Goal: Task Accomplishment & Management: Manage account settings

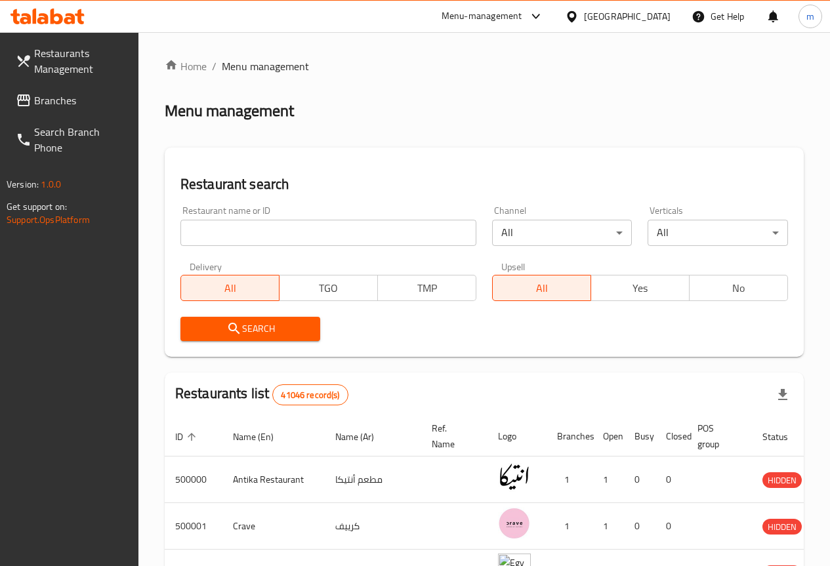
click at [667, 21] on div "Egypt" at bounding box center [627, 16] width 87 height 14
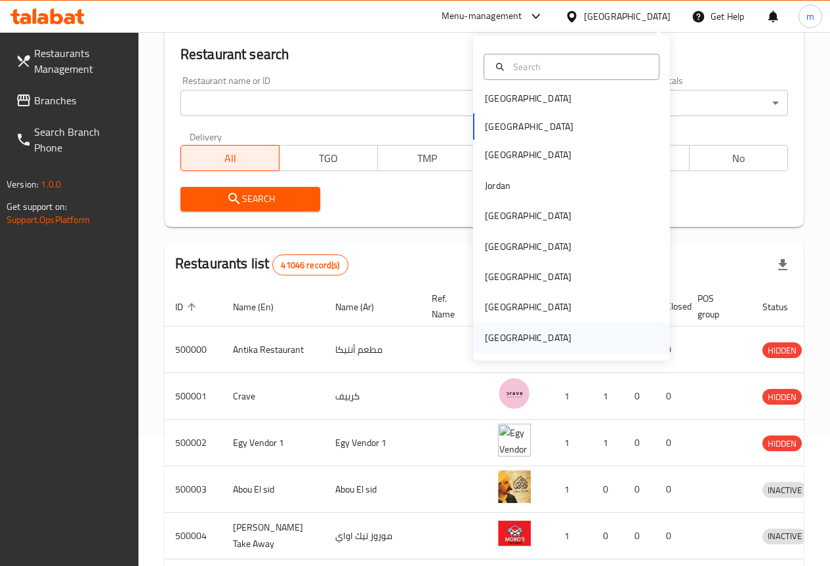
scroll to position [131, 0]
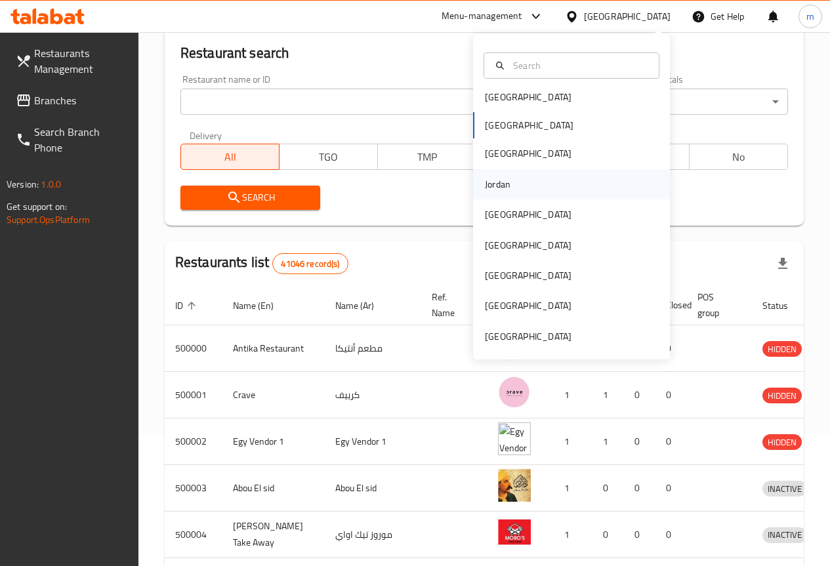
click at [525, 183] on div "Jordan" at bounding box center [571, 184] width 197 height 30
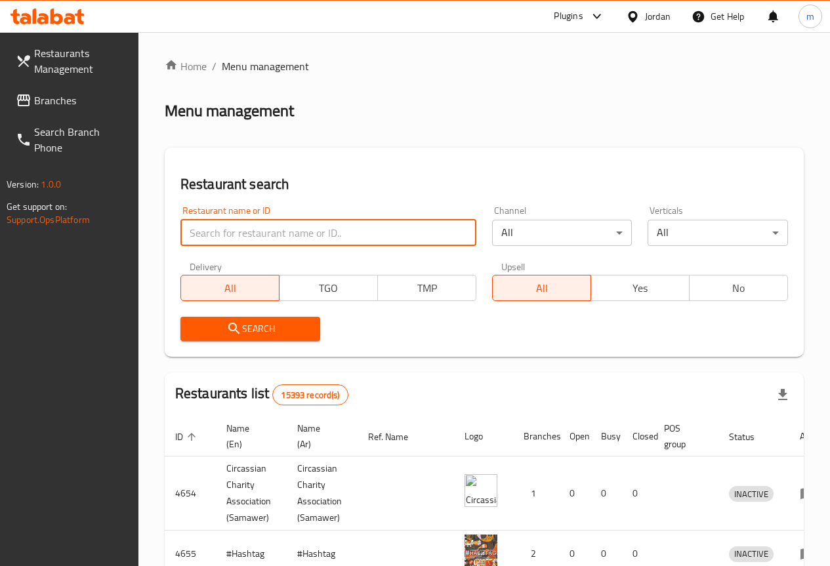
click at [267, 243] on input "search" at bounding box center [328, 233] width 296 height 26
paste input "777204"
type input "777204"
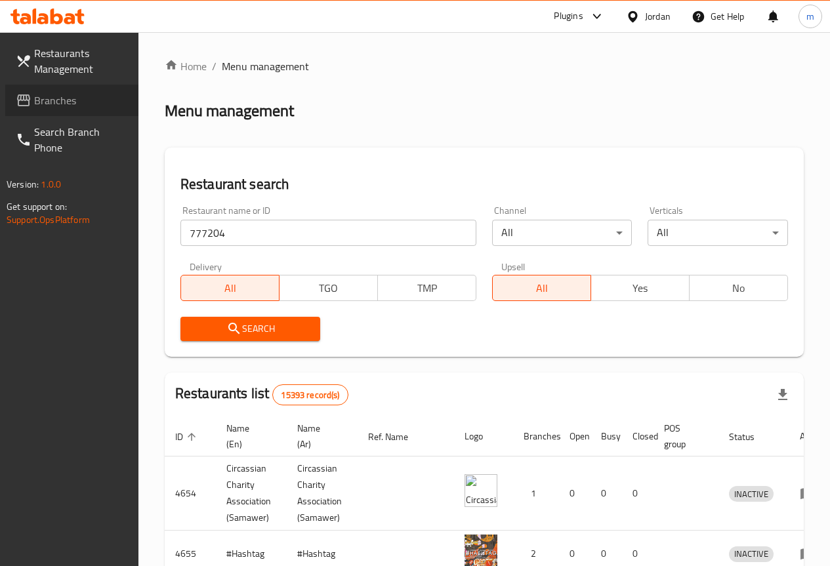
click at [93, 94] on span "Branches" at bounding box center [81, 101] width 94 height 16
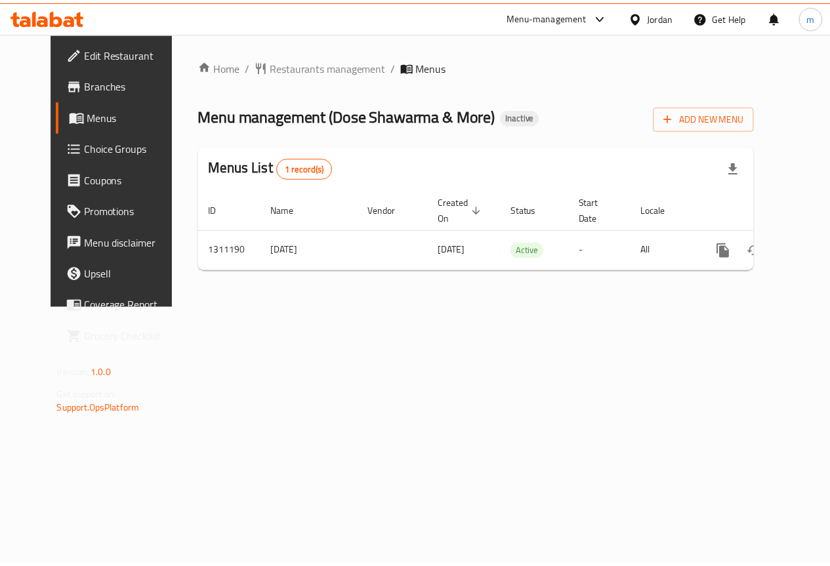
scroll to position [0, 5]
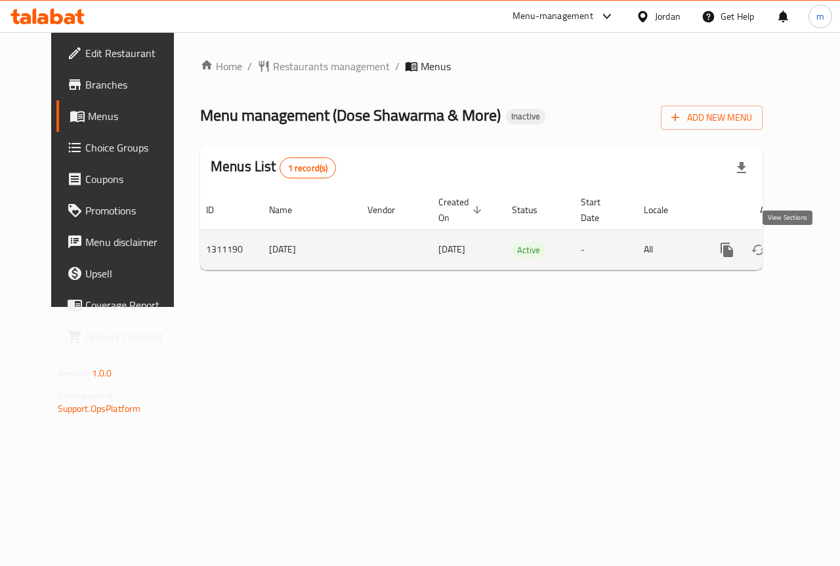
click at [806, 251] on link "enhanced table" at bounding box center [822, 250] width 32 height 32
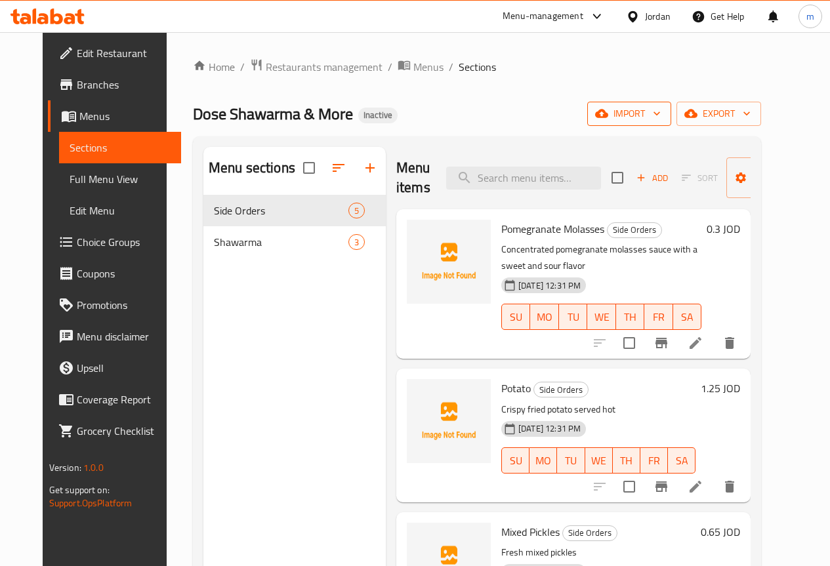
click at [664, 116] on icon "button" at bounding box center [656, 113] width 13 height 13
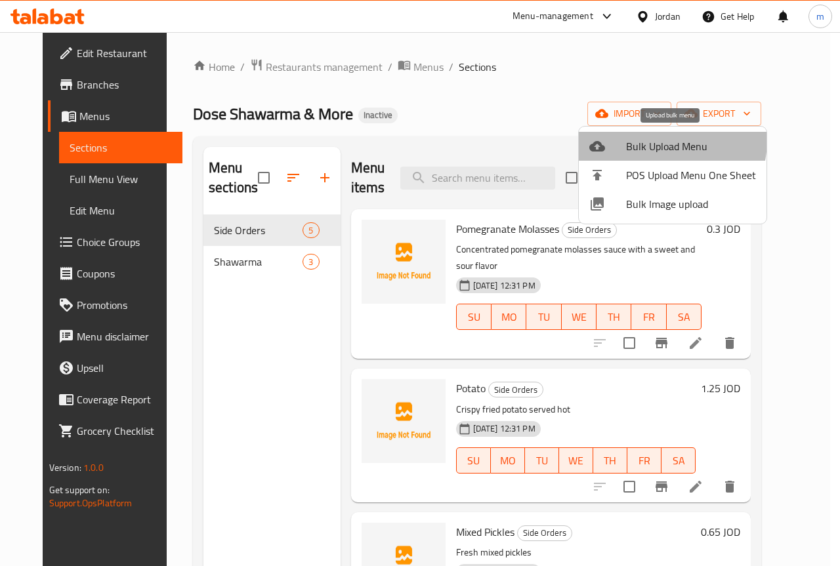
click at [656, 140] on span "Bulk Upload Menu" at bounding box center [691, 146] width 130 height 16
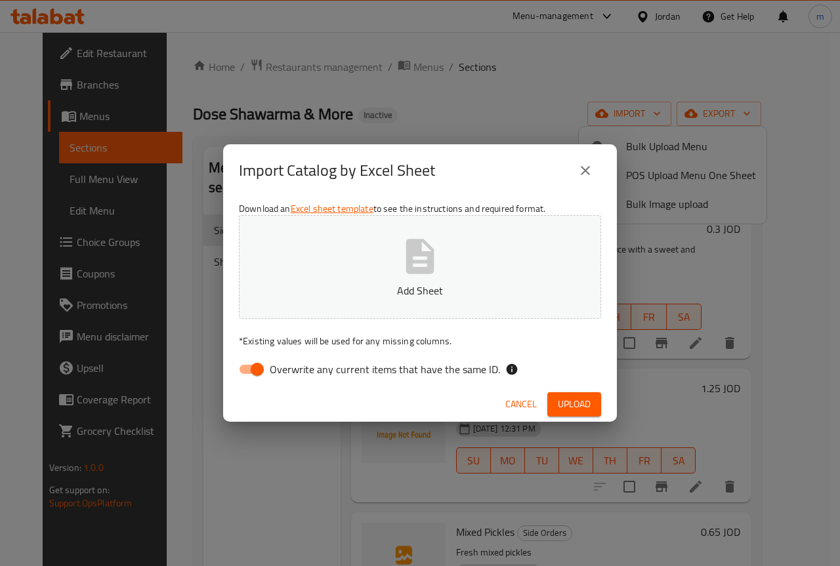
click at [398, 243] on button "Add Sheet" at bounding box center [420, 267] width 362 height 104
click at [586, 406] on span "Upload" at bounding box center [574, 404] width 33 height 16
click at [566, 407] on span "Upload" at bounding box center [574, 404] width 33 height 16
click at [299, 373] on span "Overwrite any current items that have the same ID." at bounding box center [385, 370] width 230 height 16
click at [295, 373] on input "Overwrite any current items that have the same ID." at bounding box center [257, 369] width 75 height 25
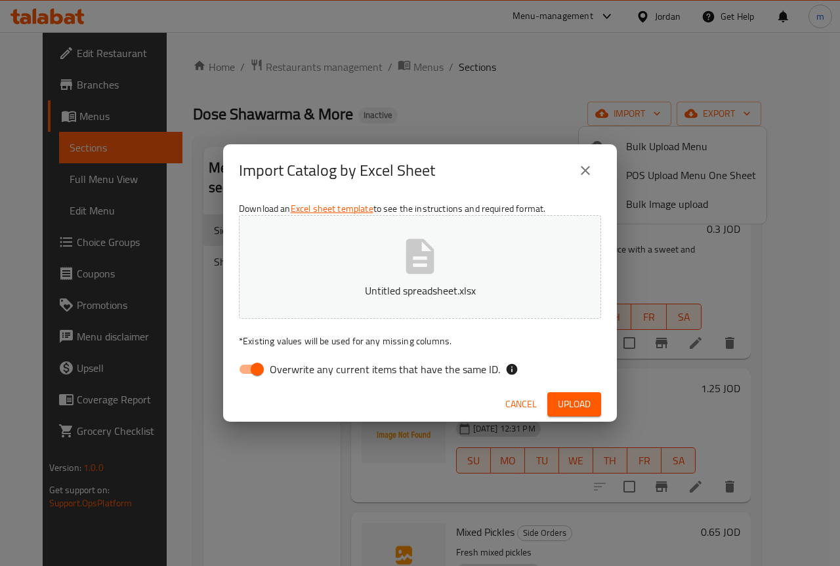
checkbox input "false"
click at [587, 397] on span "Upload" at bounding box center [574, 404] width 33 height 16
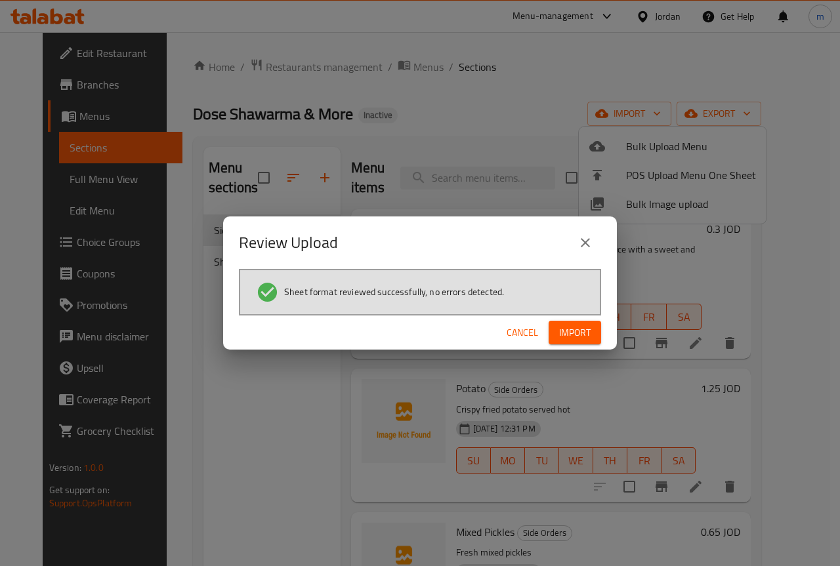
click at [570, 338] on span "Import" at bounding box center [575, 333] width 32 height 16
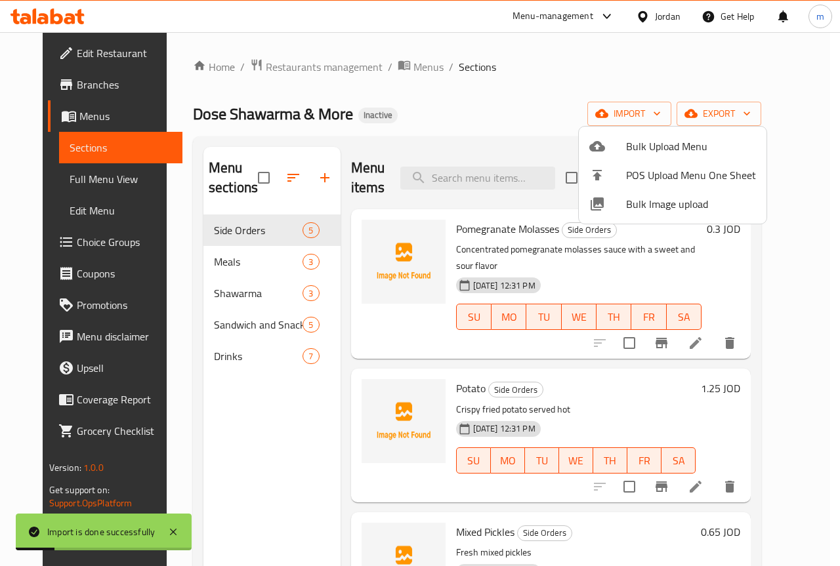
click at [55, 182] on div at bounding box center [420, 283] width 840 height 566
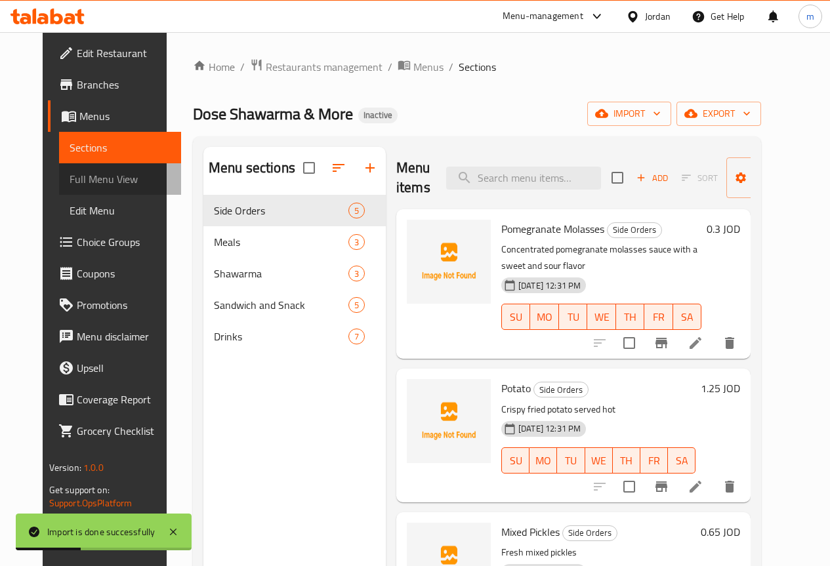
click at [70, 182] on span "Full Menu View" at bounding box center [120, 179] width 101 height 16
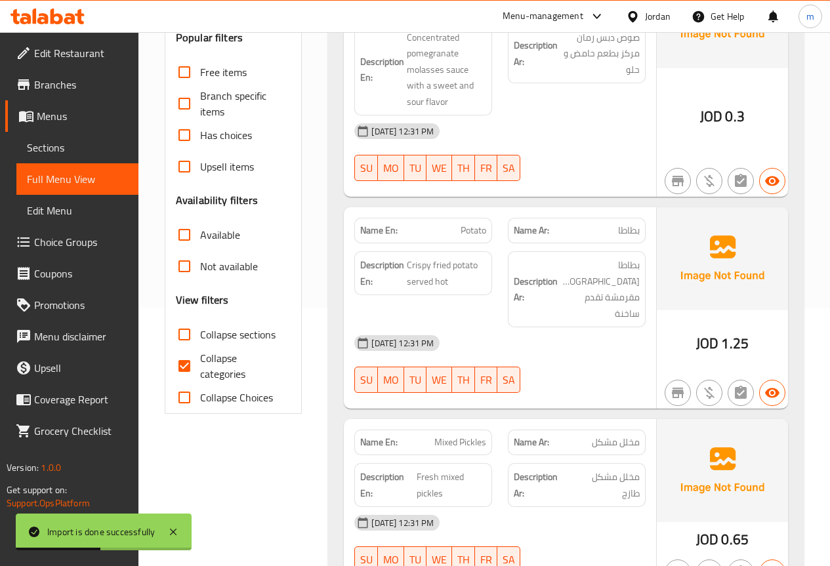
scroll to position [328, 0]
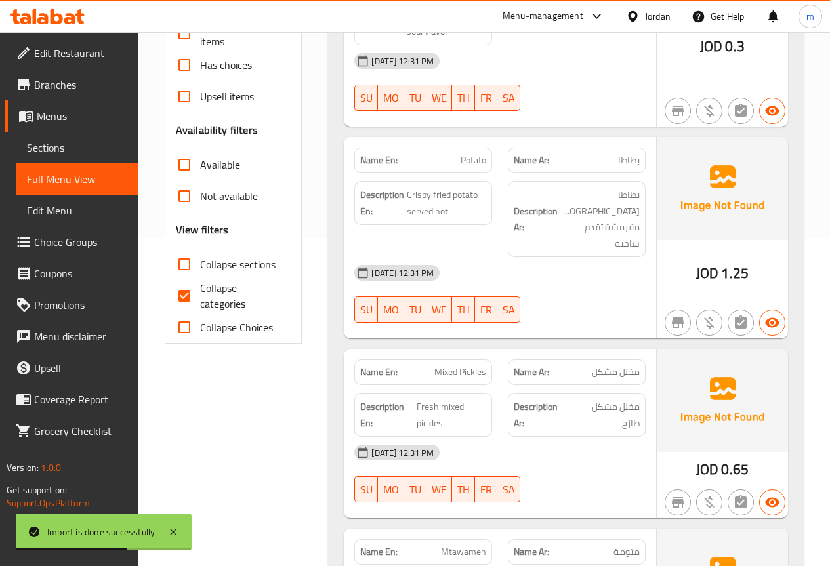
click at [187, 299] on input "Collapse categories" at bounding box center [185, 296] width 32 height 32
checkbox input "false"
click at [183, 264] on input "Collapse sections" at bounding box center [185, 265] width 32 height 32
checkbox input "true"
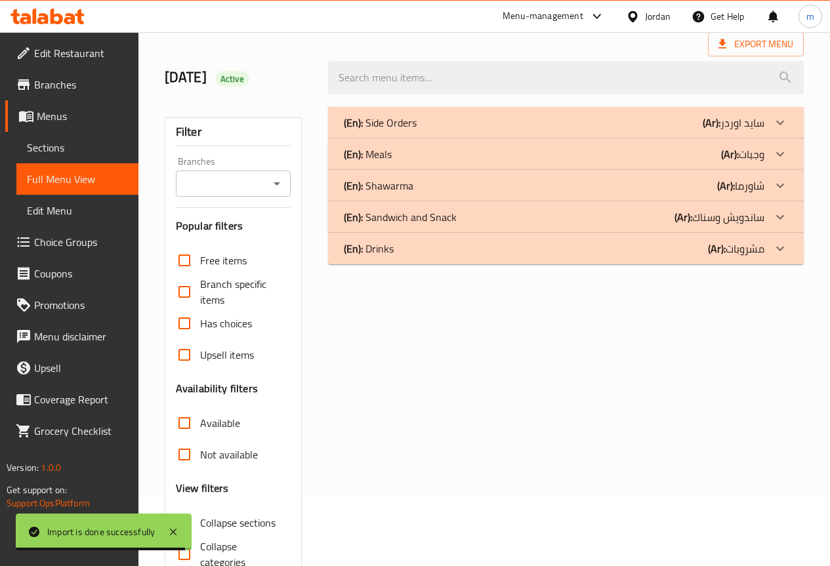
scroll to position [0, 0]
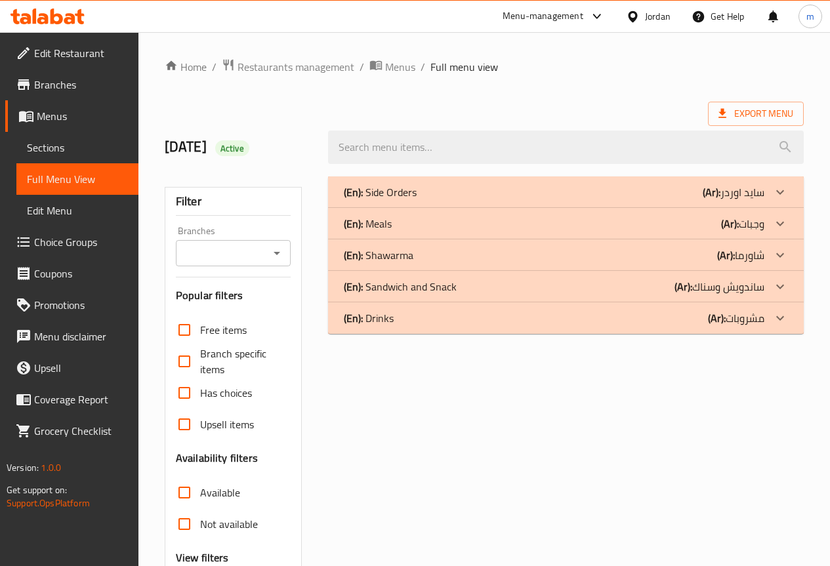
click at [679, 328] on div "(En): Drinks (Ar): مشروبات" at bounding box center [566, 319] width 476 height 32
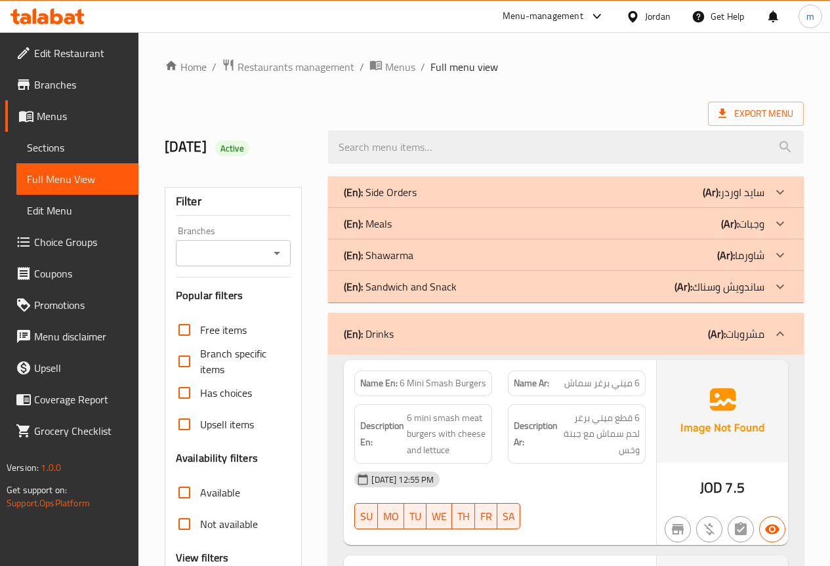
click at [687, 294] on b "(Ar):" at bounding box center [684, 287] width 18 height 20
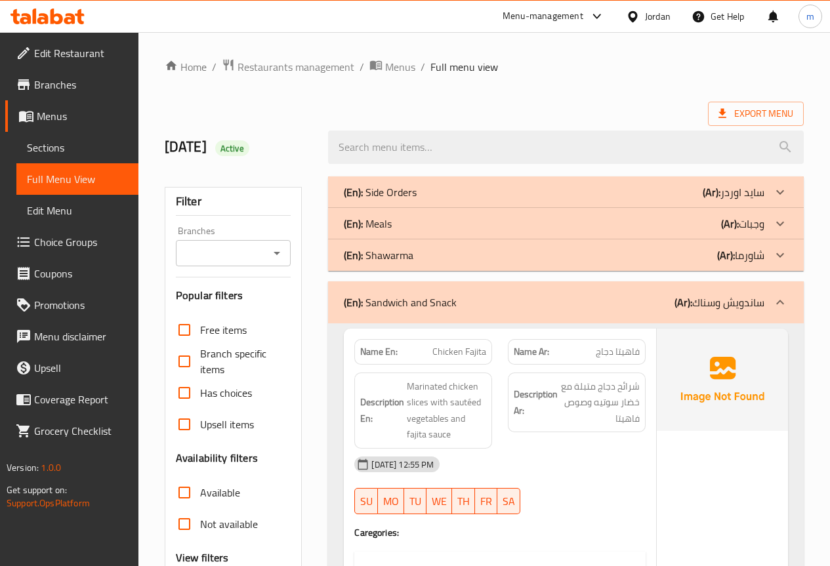
click at [715, 226] on div "(En): Meals (Ar): وجبات" at bounding box center [554, 224] width 421 height 16
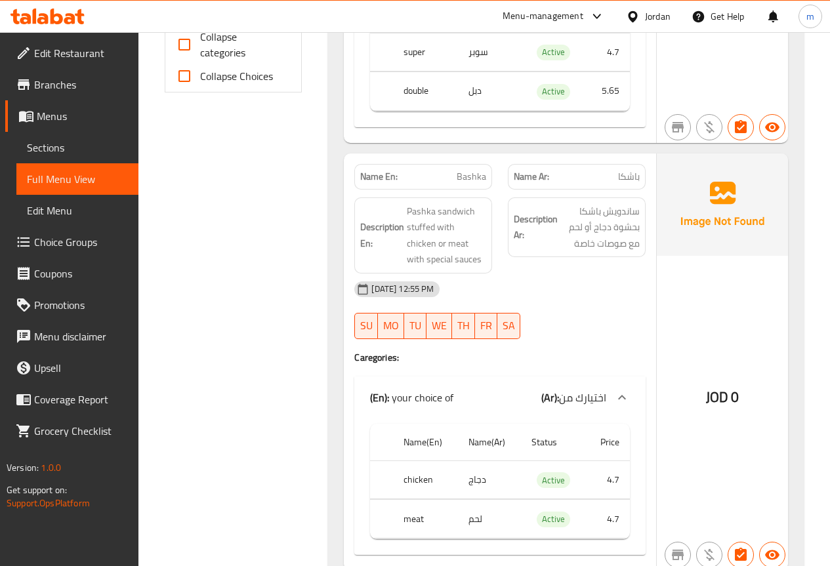
scroll to position [591, 0]
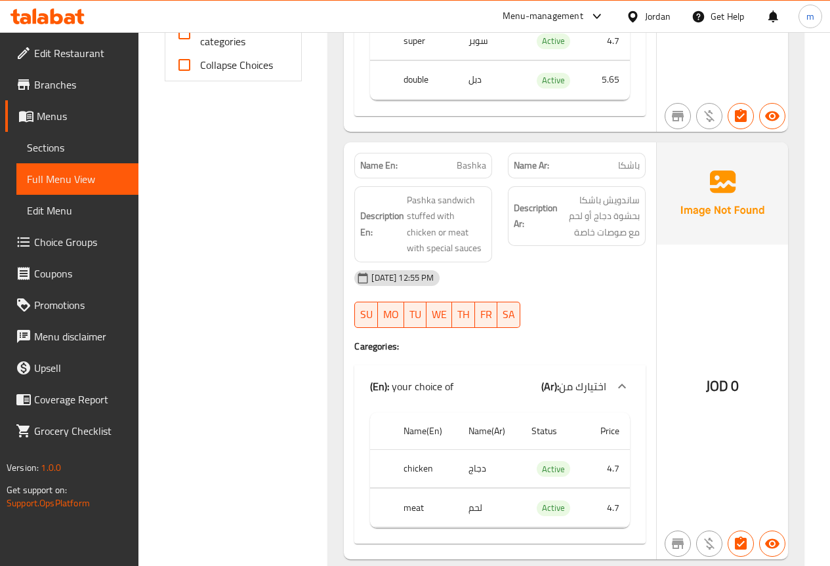
click at [618, 455] on td "4.7" at bounding box center [608, 469] width 44 height 39
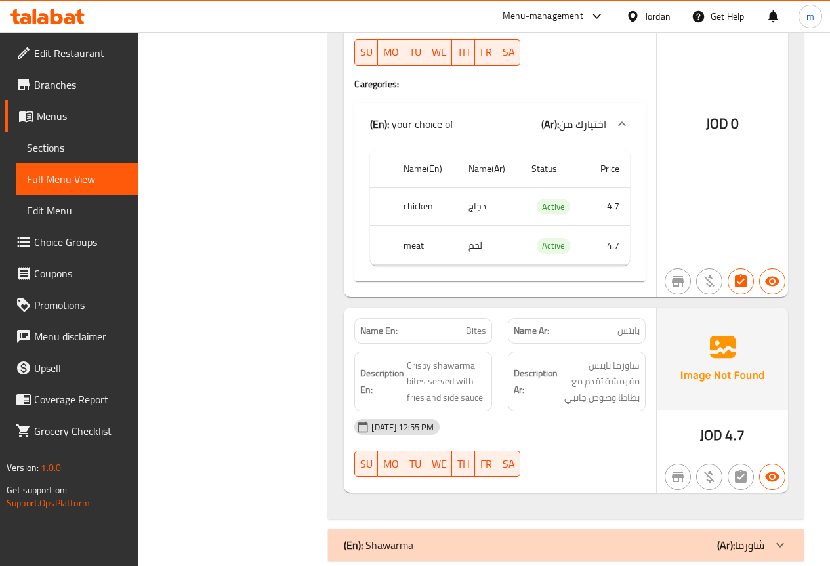
scroll to position [919, 0]
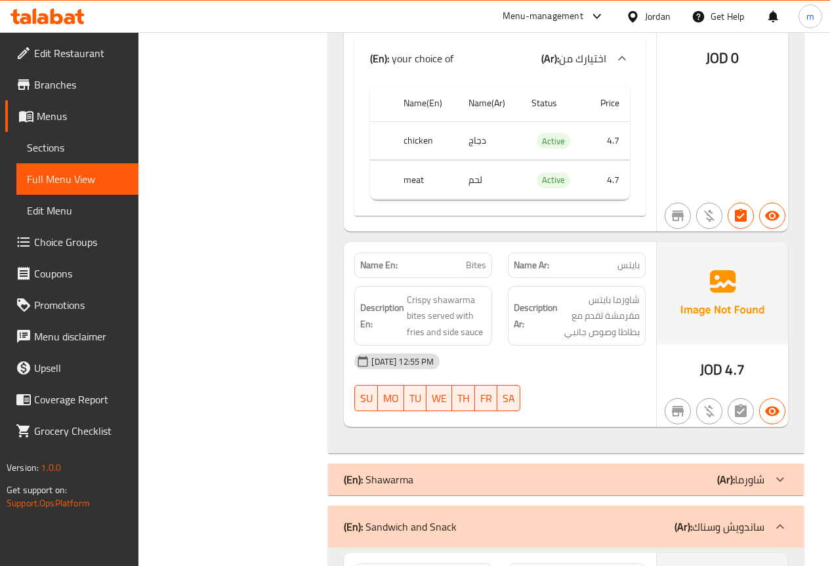
click at [614, 264] on p "Name Ar: بايتس" at bounding box center [577, 266] width 126 height 14
click at [450, 264] on p "Name En: Bites" at bounding box center [423, 266] width 126 height 14
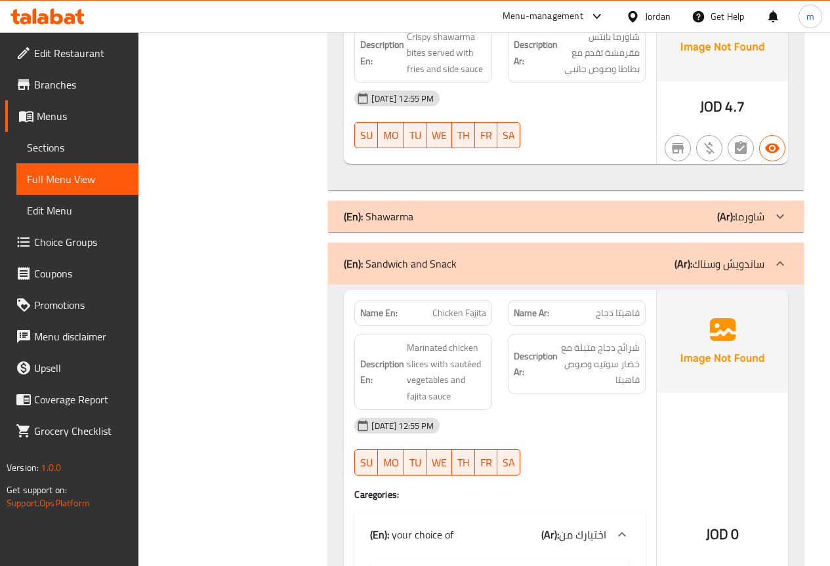
scroll to position [1247, 0]
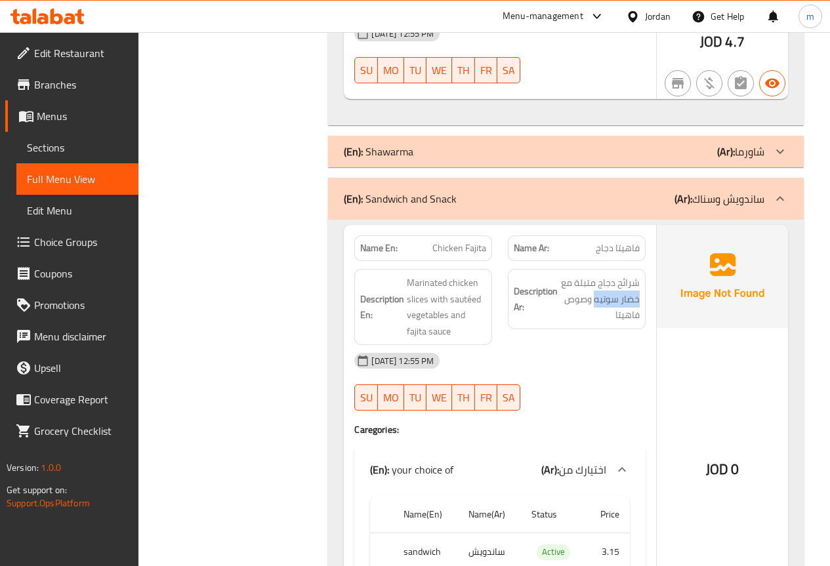
drag, startPoint x: 595, startPoint y: 299, endPoint x: 645, endPoint y: 297, distance: 50.6
click at [645, 297] on div "Description Ar: شرائح دجاج متبلة مع خضار سوتيه وصوص فاهيتا" at bounding box center [577, 299] width 138 height 60
copy span "خضار سوتيه"
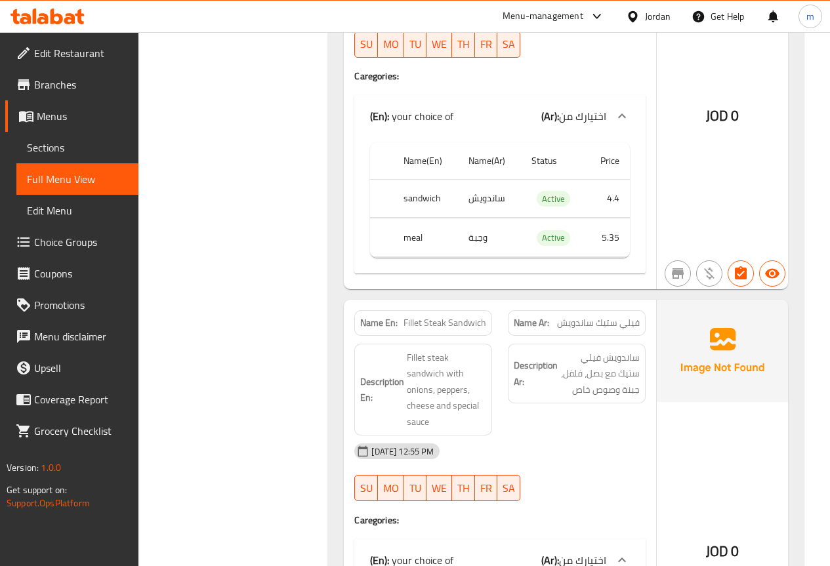
scroll to position [2035, 0]
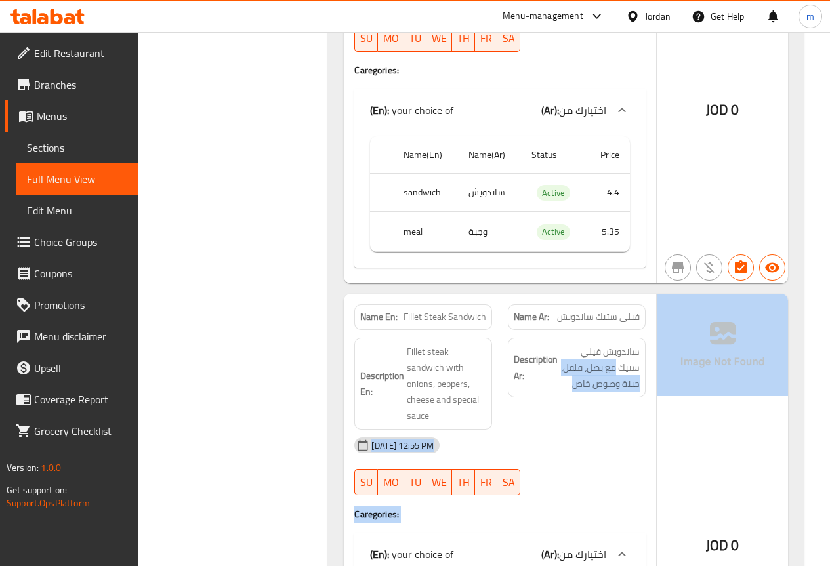
drag, startPoint x: 616, startPoint y: 366, endPoint x: 670, endPoint y: 370, distance: 54.0
click at [669, 371] on div "Name En: Fillet Steak Sandwich Name Ar: فيلي ستيك ساندويش Description En: Fille…" at bounding box center [566, 511] width 444 height 434
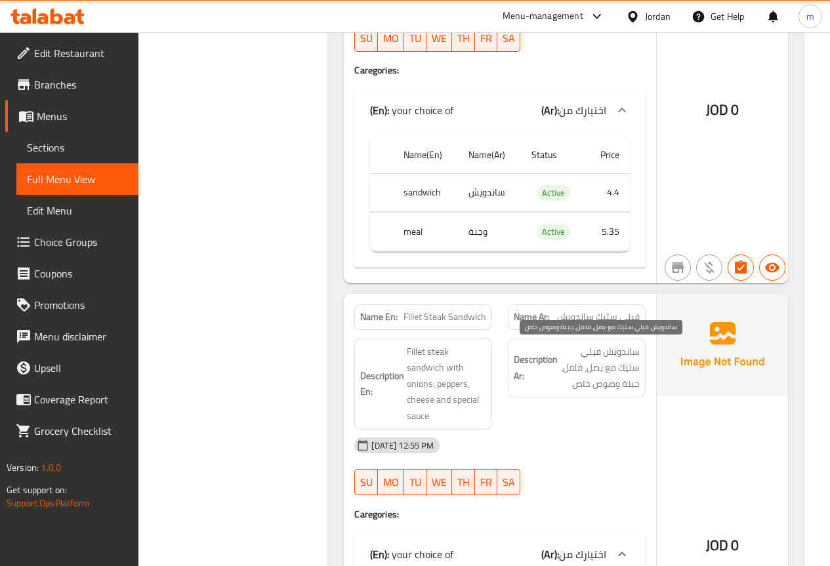
click at [623, 369] on span "ساندويش فيلي ستيك مع بصل، فلفل، جبنة وصوص خاص" at bounding box center [599, 368] width 79 height 49
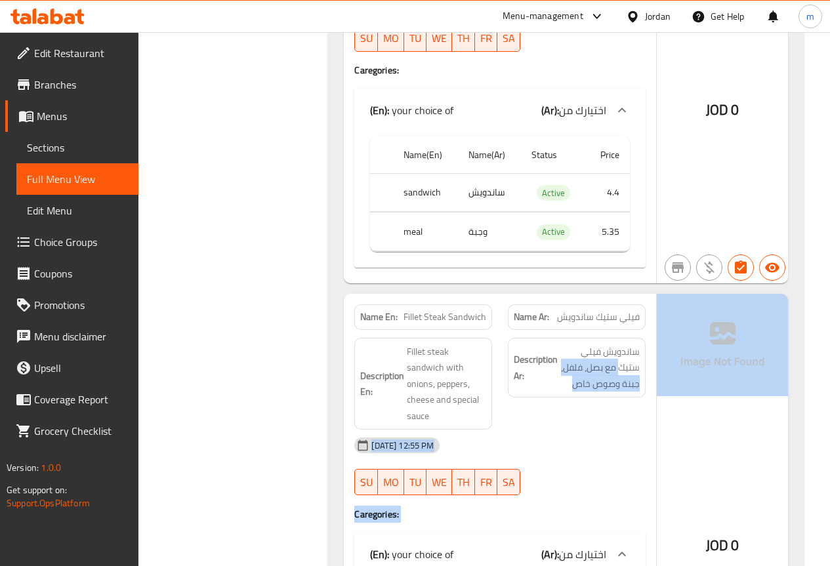
drag, startPoint x: 618, startPoint y: 366, endPoint x: 666, endPoint y: 363, distance: 48.0
click at [666, 363] on div "Name En: Fillet Steak Sandwich Name Ar: فيلي ستيك ساندويش Description En: Fille…" at bounding box center [566, 511] width 444 height 434
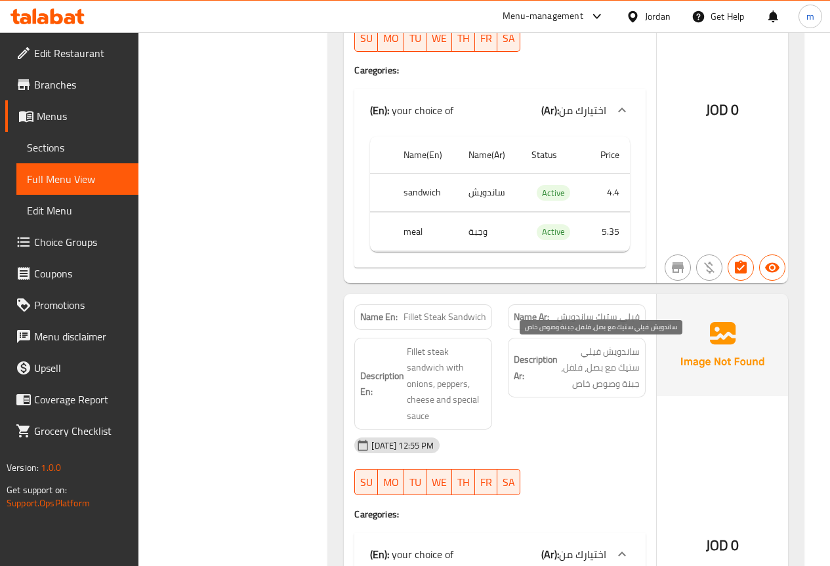
click at [623, 364] on span "ساندويش فيلي ستيك مع بصل، فلفل، جبنة وصوص خاص" at bounding box center [599, 368] width 79 height 49
drag, startPoint x: 621, startPoint y: 366, endPoint x: 644, endPoint y: 366, distance: 23.6
click at [644, 366] on div "Description Ar: ساندويش فيلي ستيك مع بصل، فلفل، جبنة وصوص خاص" at bounding box center [577, 368] width 138 height 60
copy span "ستيك"
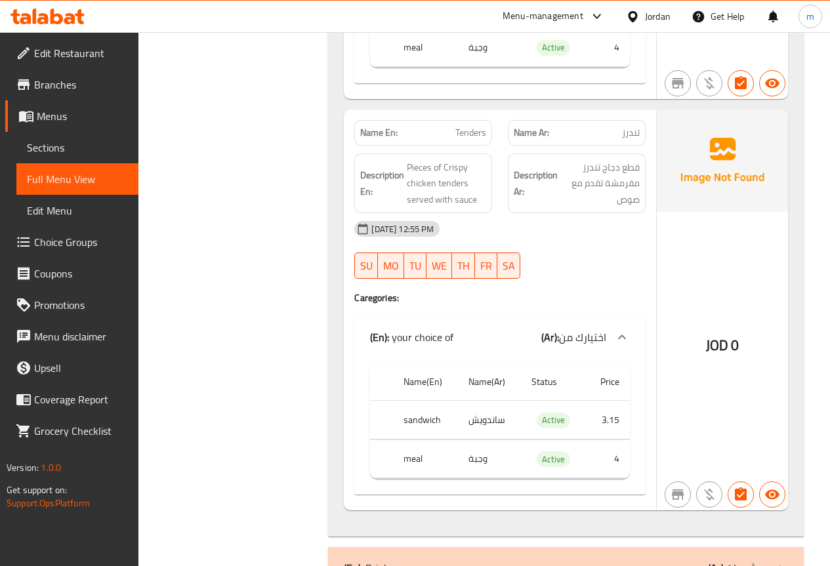
scroll to position [3150, 0]
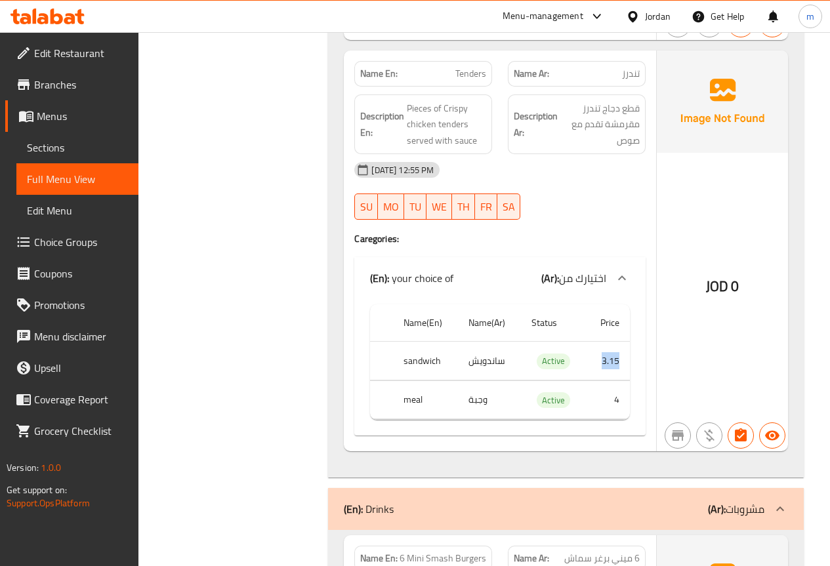
drag, startPoint x: 601, startPoint y: 361, endPoint x: 625, endPoint y: 361, distance: 24.9
click at [625, 361] on td "3.15" at bounding box center [608, 361] width 44 height 39
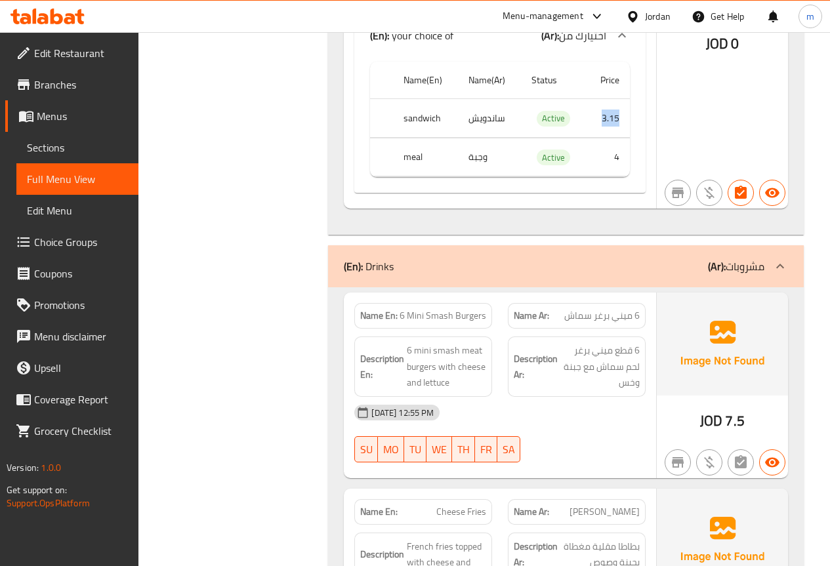
scroll to position [3383, 0]
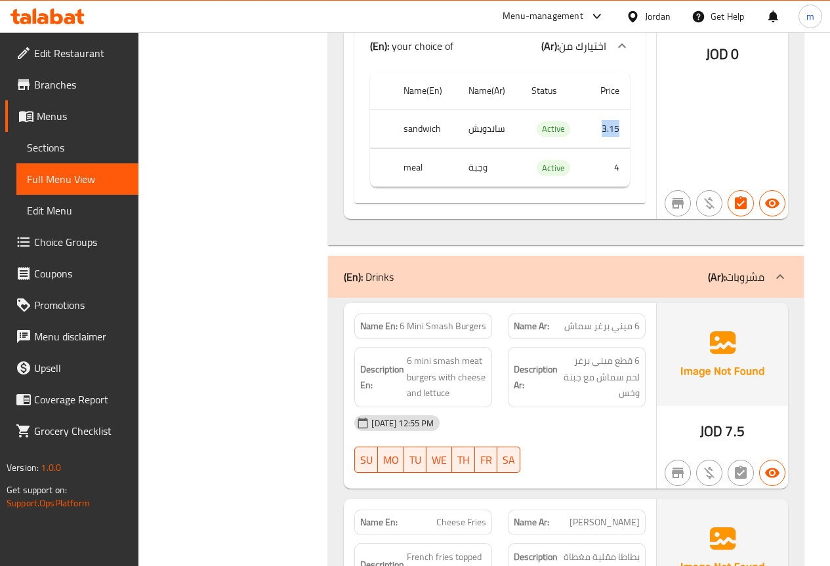
click at [670, 285] on div "(En): Drinks (Ar): مشروبات" at bounding box center [554, 277] width 421 height 16
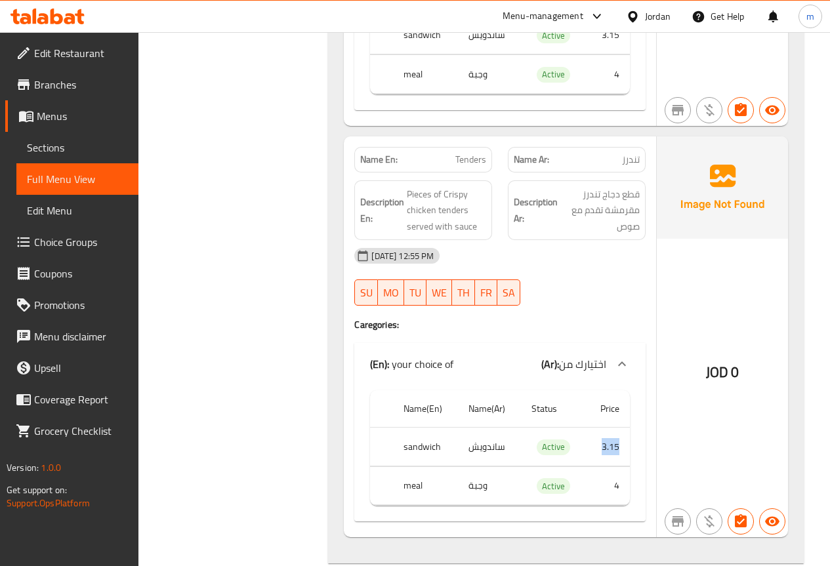
scroll to position [3130, 0]
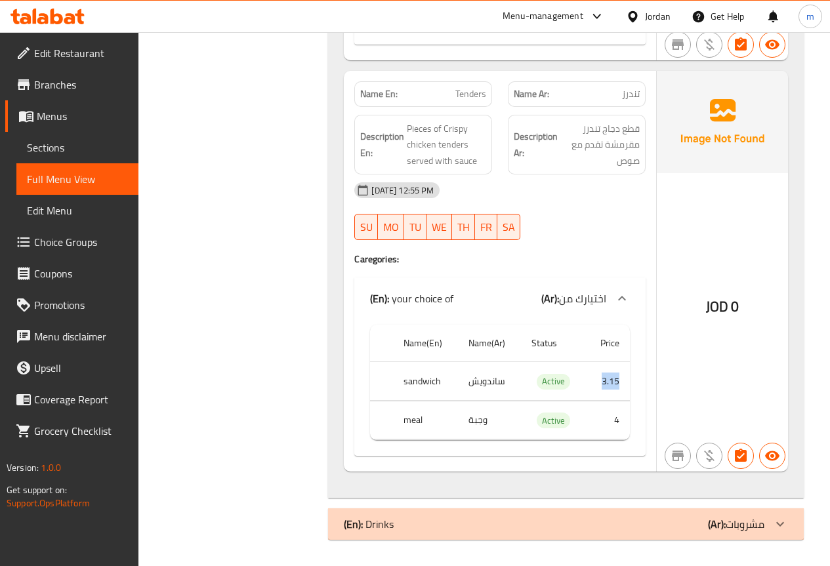
click at [584, 519] on div "(En): Drinks (Ar): مشروبات" at bounding box center [554, 525] width 421 height 16
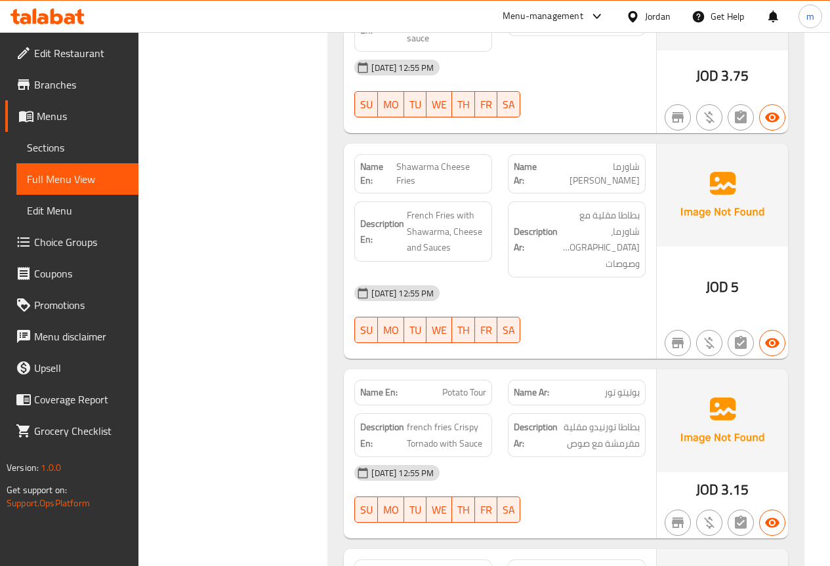
scroll to position [3983, 0]
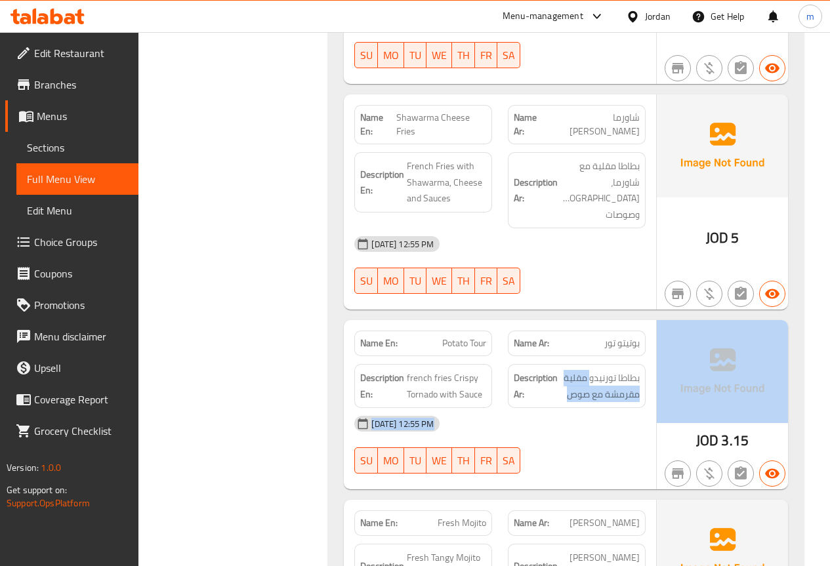
drag, startPoint x: 589, startPoint y: 364, endPoint x: 658, endPoint y: 366, distance: 68.3
click at [658, 366] on div "Name En: Potato Tour Name Ar: بوتيتو تور Description En: french fries Crispy To…" at bounding box center [566, 404] width 444 height 169
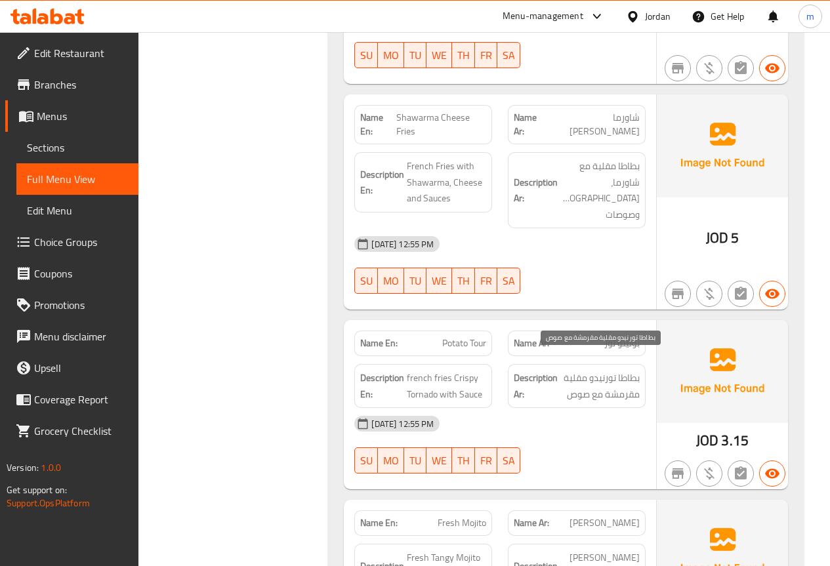
click at [607, 370] on span "بطاطا تورنيدو مقلية مقرمشة مع صوص" at bounding box center [599, 386] width 79 height 32
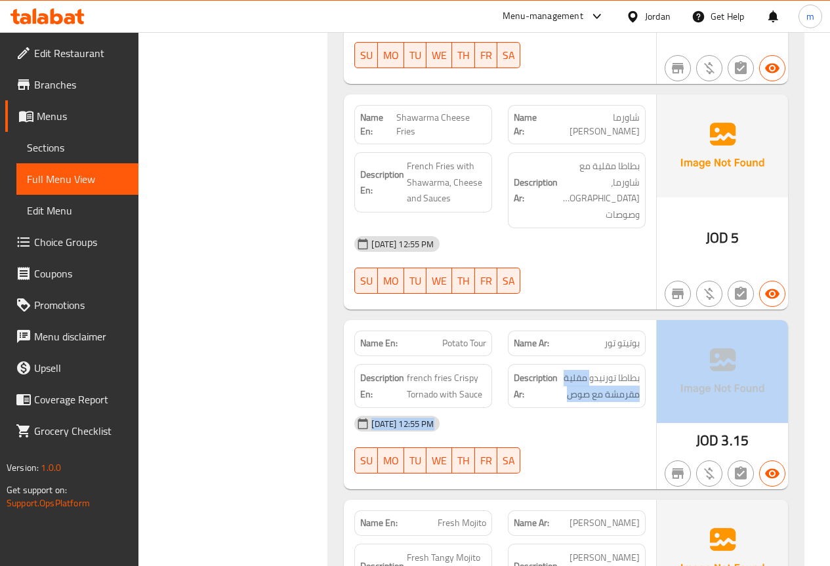
drag, startPoint x: 589, startPoint y: 363, endPoint x: 659, endPoint y: 362, distance: 69.6
click at [659, 362] on div "Name En: Potato Tour Name Ar: بوتيتو تور Description En: french fries Crispy To…" at bounding box center [566, 404] width 444 height 169
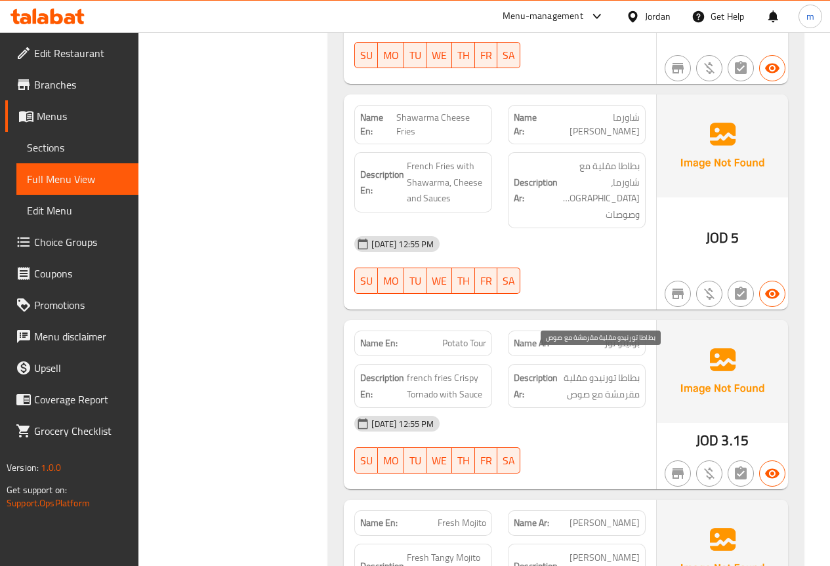
click at [601, 370] on span "بطاطا تورنيدو مقلية مقرمشة مع صوص" at bounding box center [599, 386] width 79 height 32
drag, startPoint x: 589, startPoint y: 361, endPoint x: 639, endPoint y: 364, distance: 50.0
click at [639, 370] on span "بطاطا تورنيدو مقلية مقرمشة مع صوص" at bounding box center [599, 386] width 79 height 32
copy span "بطاطا تورنيدو"
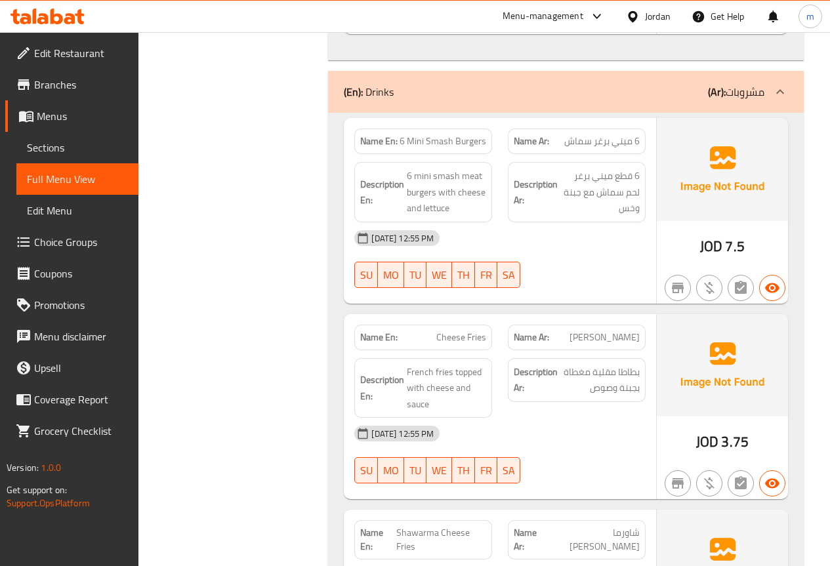
scroll to position [3544, 0]
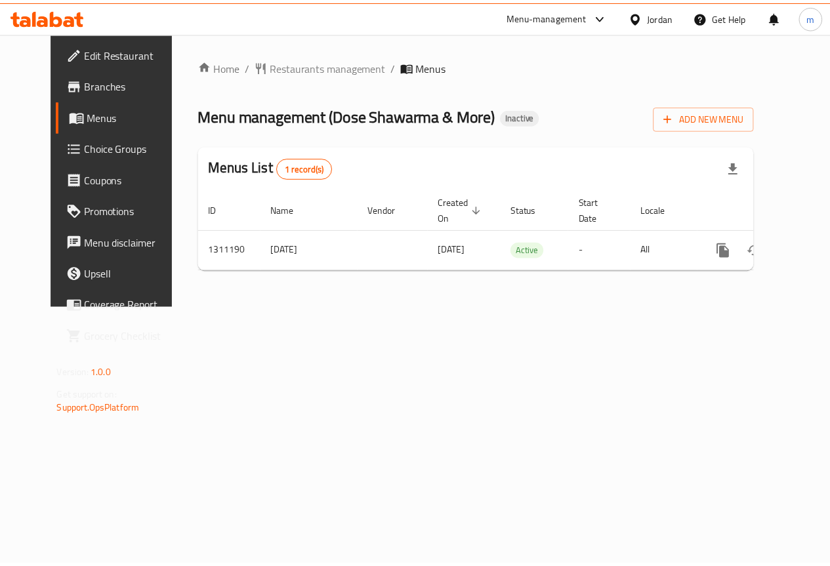
scroll to position [0, 5]
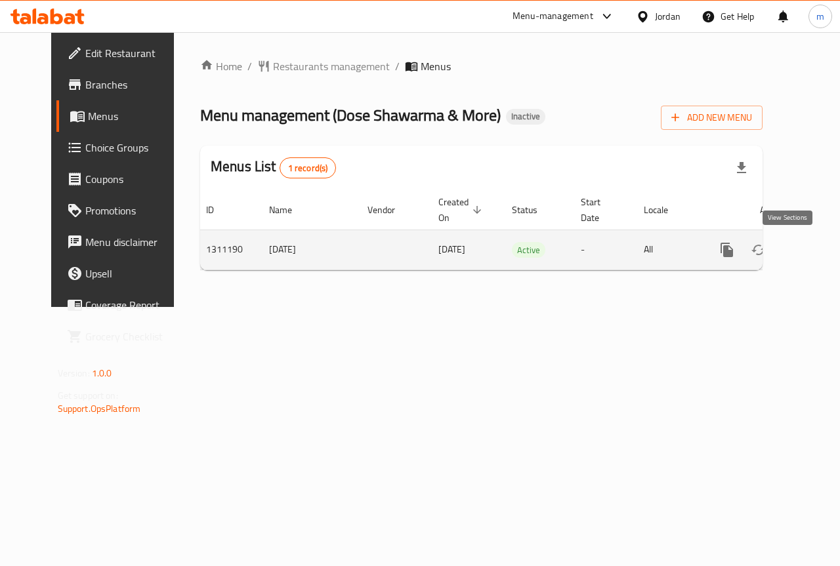
click at [816, 249] on icon "enhanced table" at bounding box center [822, 250] width 12 height 12
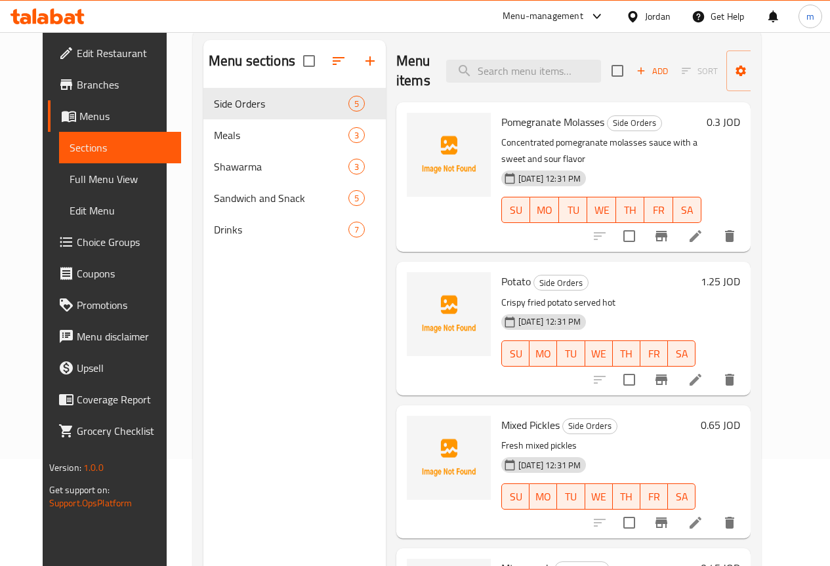
scroll to position [66, 0]
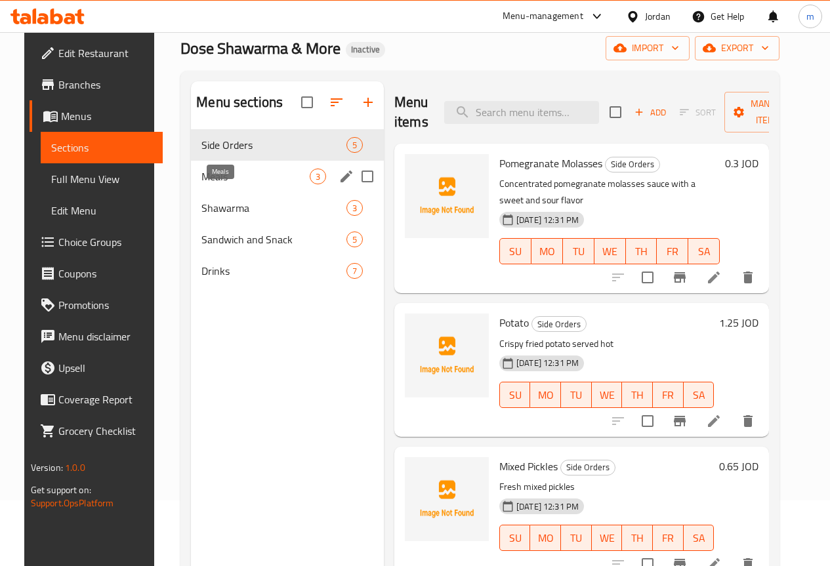
click at [222, 184] on span "Meals" at bounding box center [255, 177] width 108 height 16
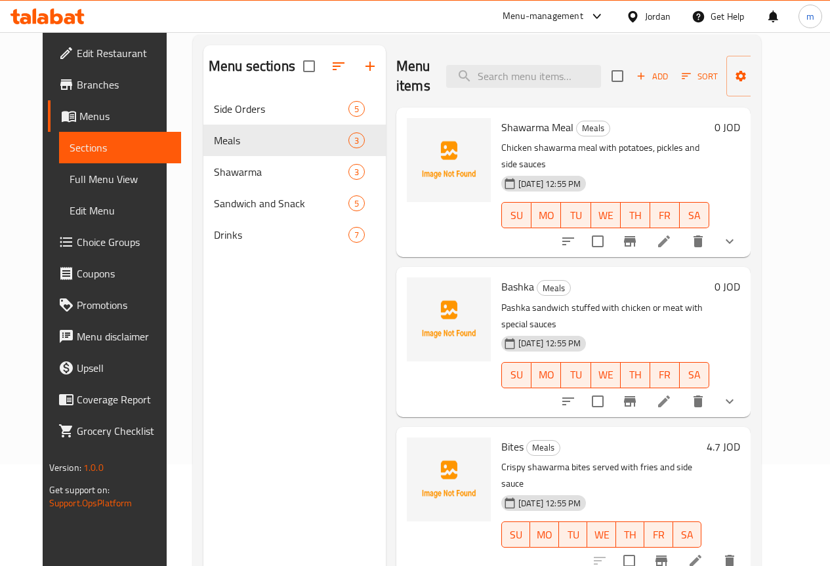
scroll to position [131, 0]
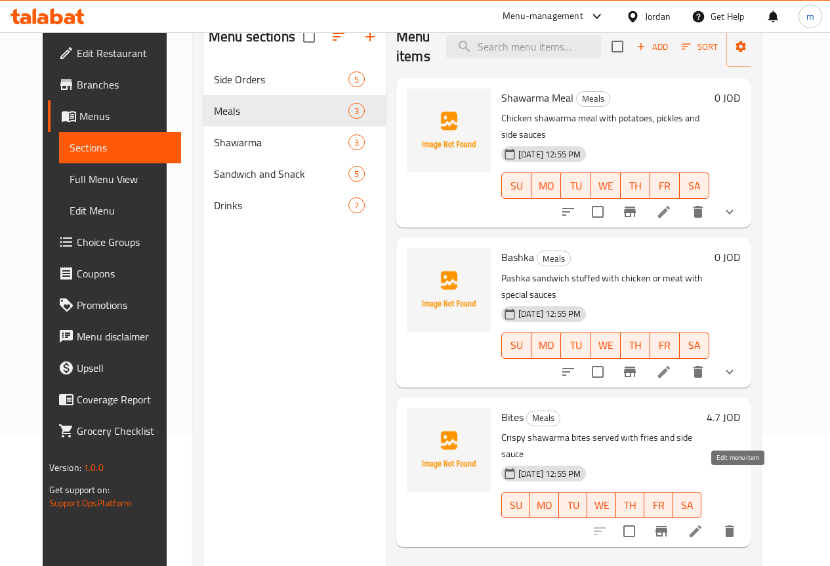
click at [704, 524] on icon at bounding box center [696, 532] width 16 height 16
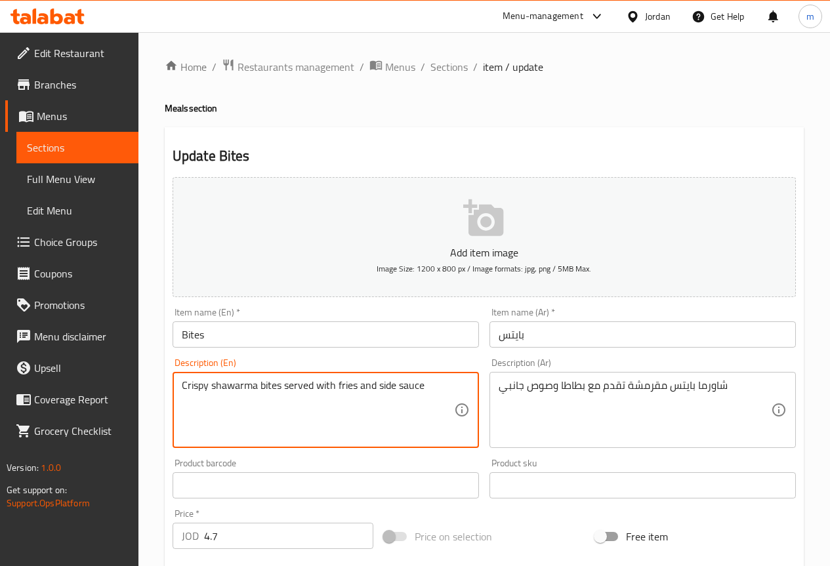
click at [356, 388] on textarea "Crispy shawarma bites served with fries and side sauce" at bounding box center [318, 410] width 272 height 62
drag, startPoint x: 356, startPoint y: 388, endPoint x: 337, endPoint y: 385, distance: 19.2
click at [337, 385] on textarea "Crispy shawarma bites served with fries and side sauce" at bounding box center [318, 410] width 272 height 62
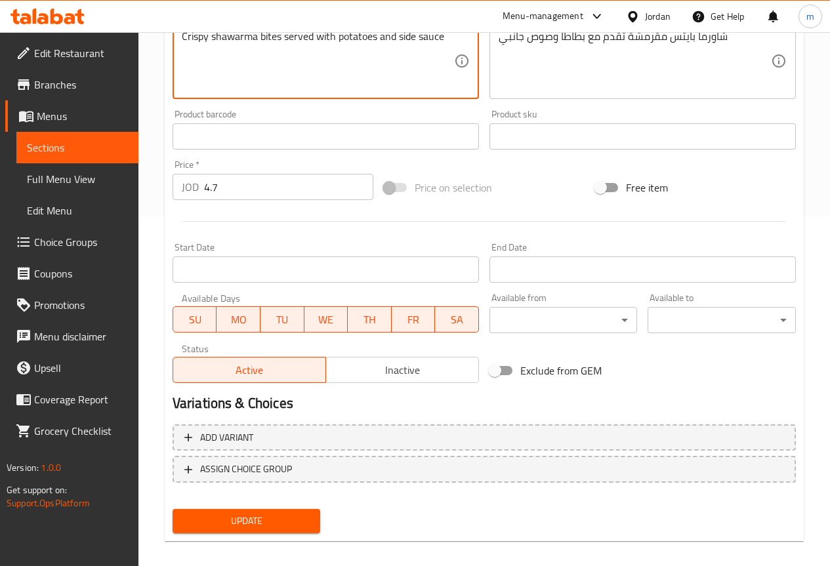
scroll to position [361, 0]
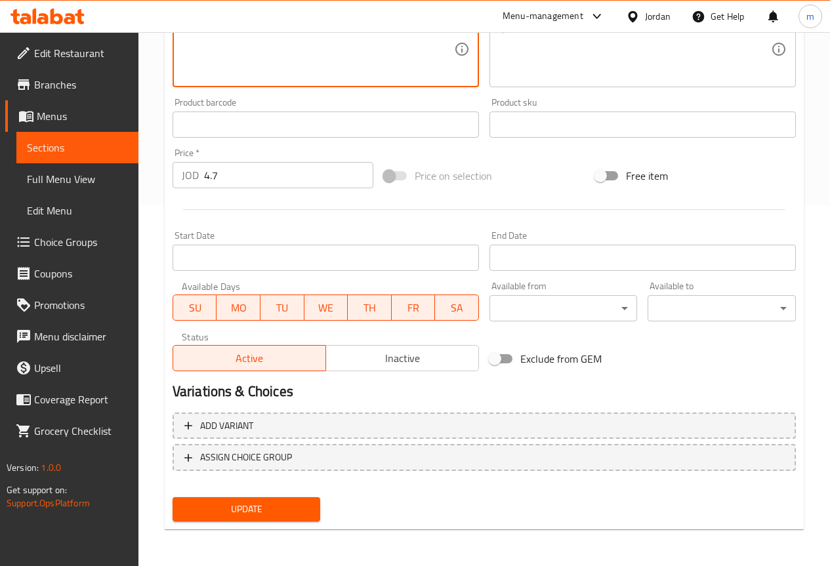
type textarea "Crispy shawarma bites served with potatoes and side sauce"
click at [253, 510] on span "Update" at bounding box center [246, 509] width 127 height 16
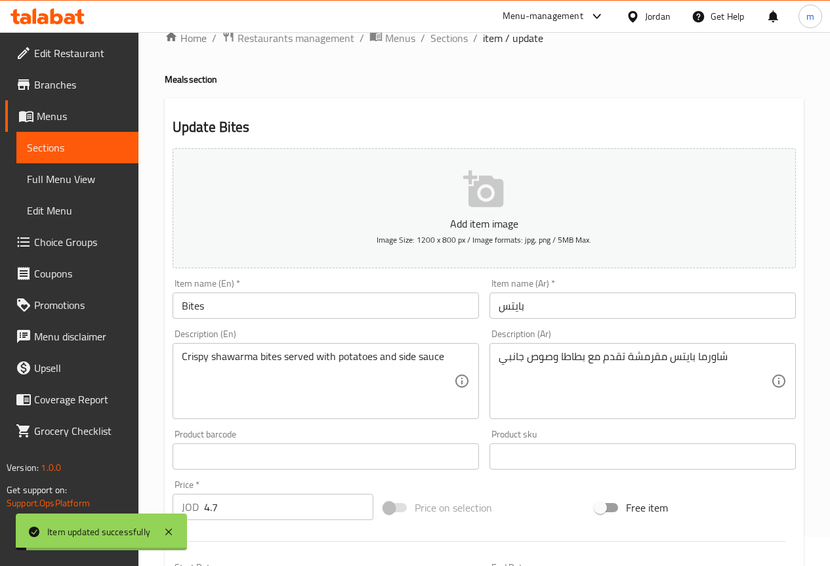
scroll to position [0, 0]
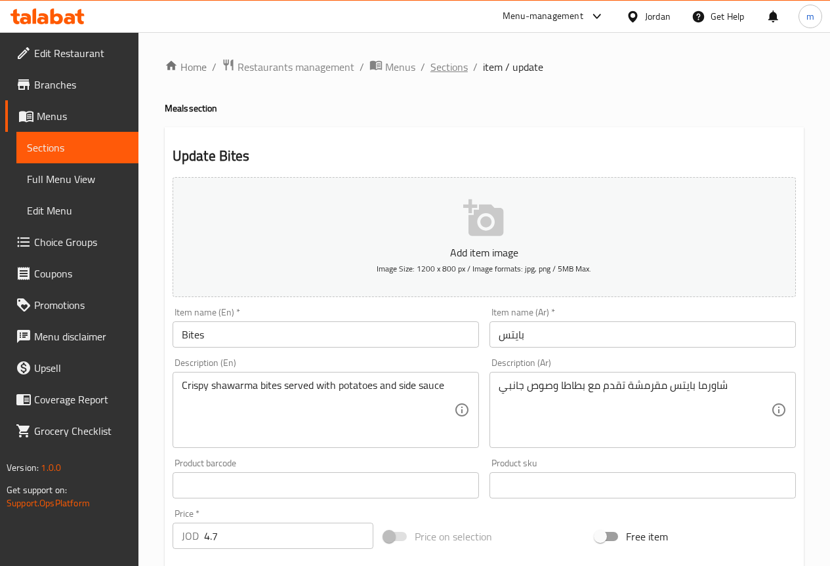
click at [436, 72] on span "Sections" at bounding box center [449, 67] width 37 height 16
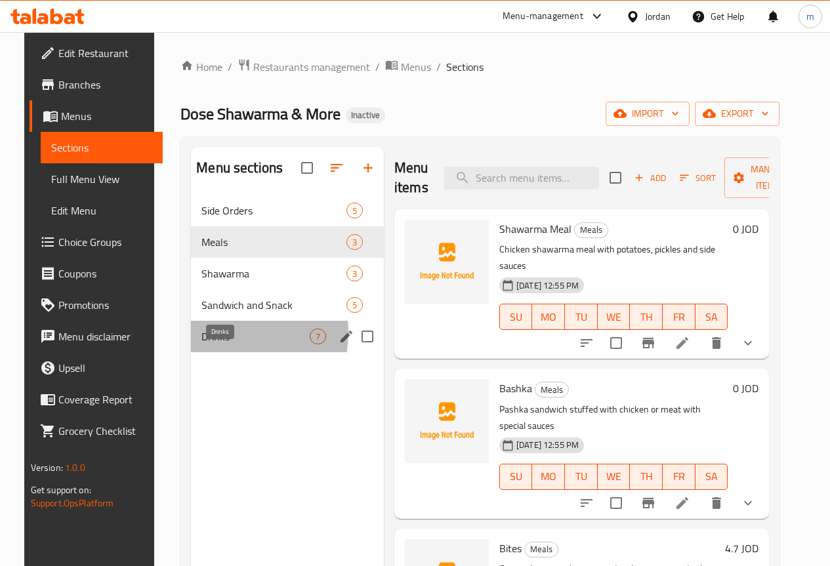
click at [208, 345] on span "Drinks" at bounding box center [255, 337] width 108 height 16
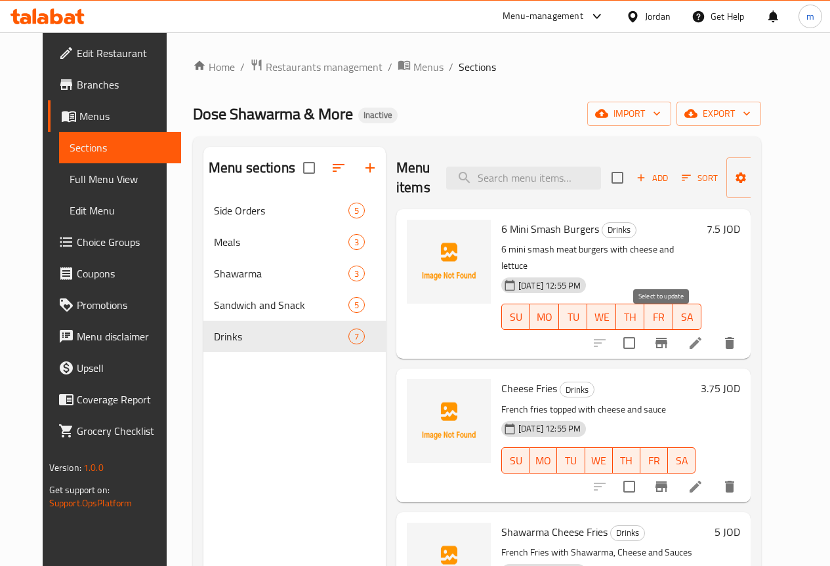
click at [643, 329] on input "checkbox" at bounding box center [630, 343] width 28 height 28
checkbox input "true"
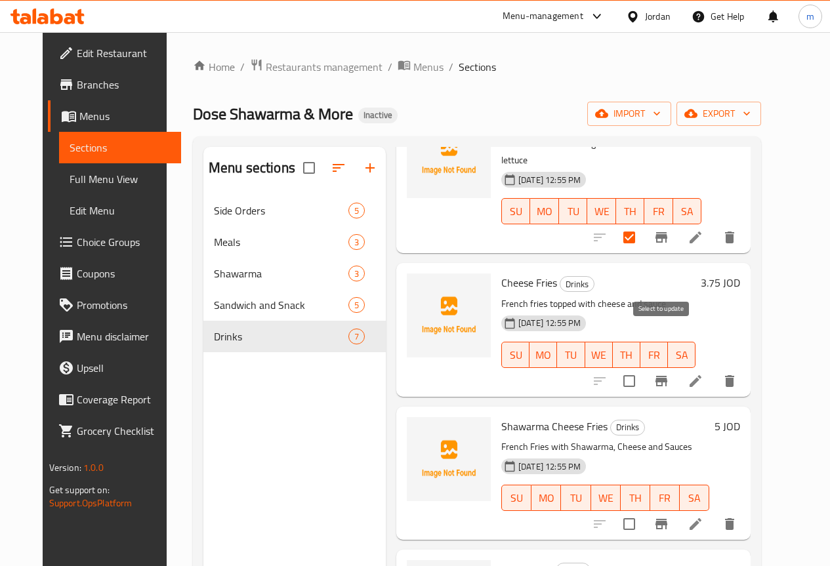
scroll to position [131, 0]
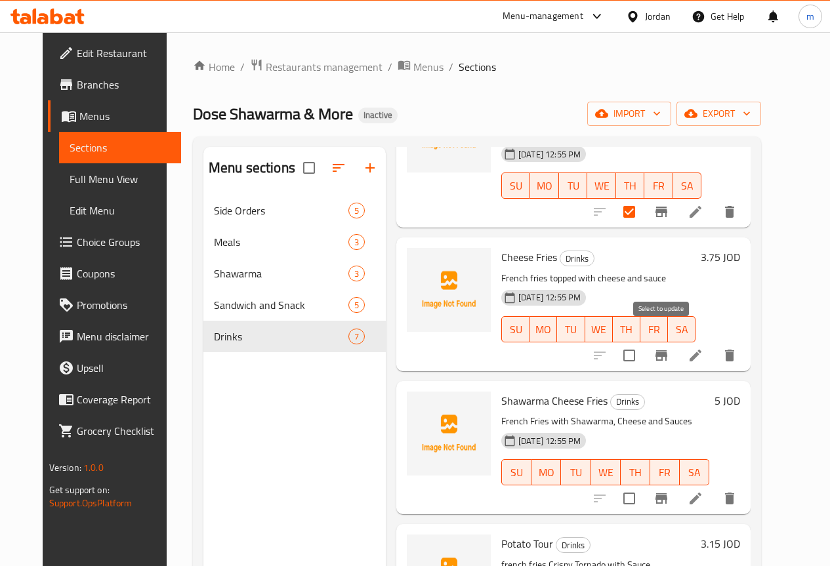
click at [643, 342] on input "checkbox" at bounding box center [630, 356] width 28 height 28
checkbox input "true"
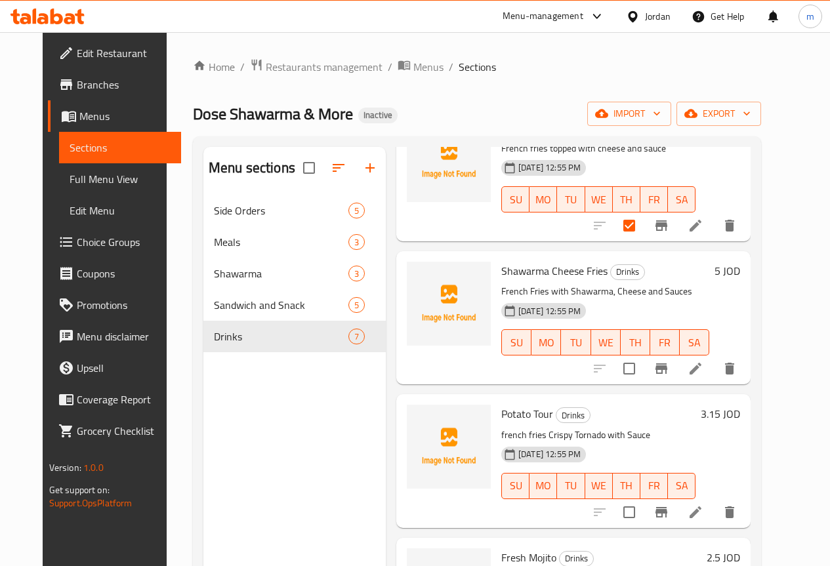
scroll to position [263, 0]
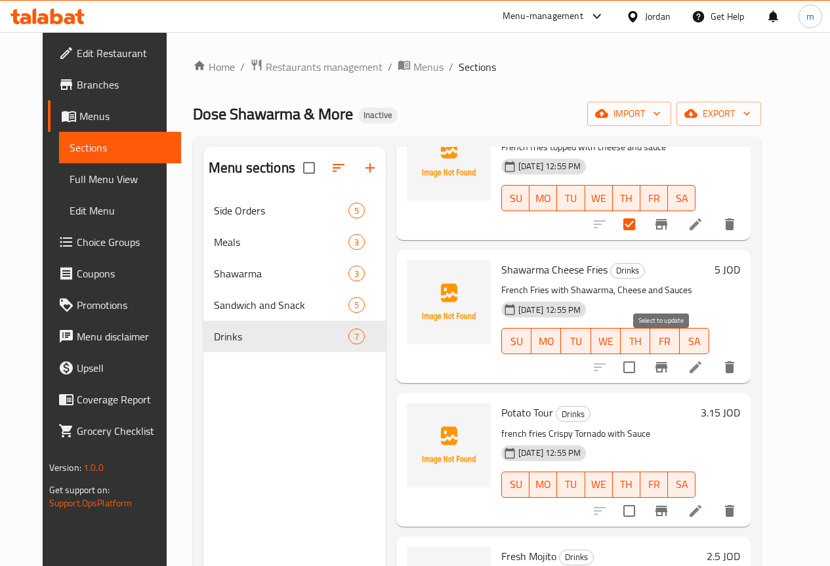
click at [643, 357] on input "checkbox" at bounding box center [630, 368] width 28 height 28
checkbox input "true"
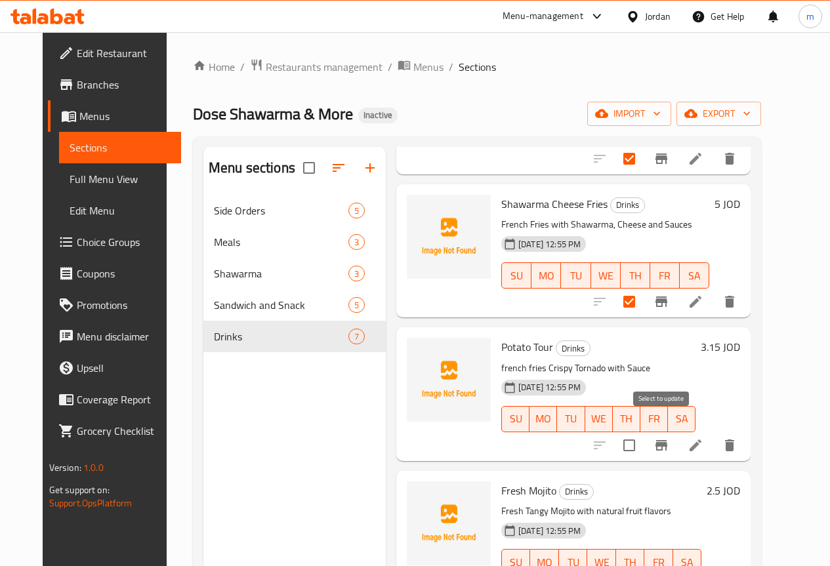
click at [643, 432] on input "checkbox" at bounding box center [630, 446] width 28 height 28
checkbox input "true"
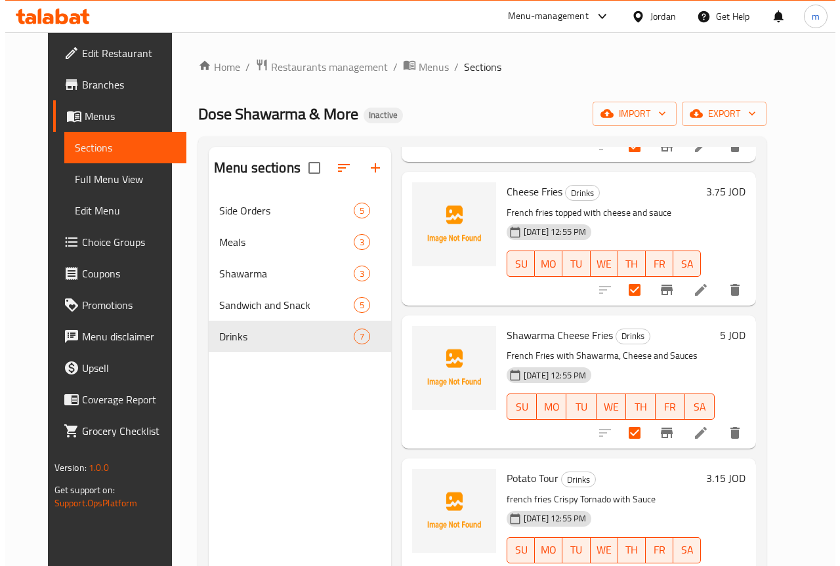
scroll to position [0, 0]
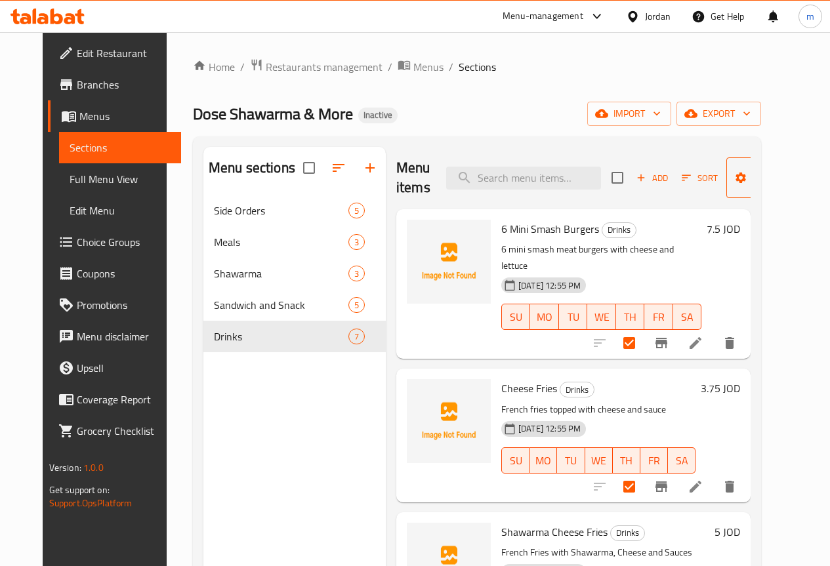
click at [745, 167] on span "Manage items" at bounding box center [770, 177] width 67 height 33
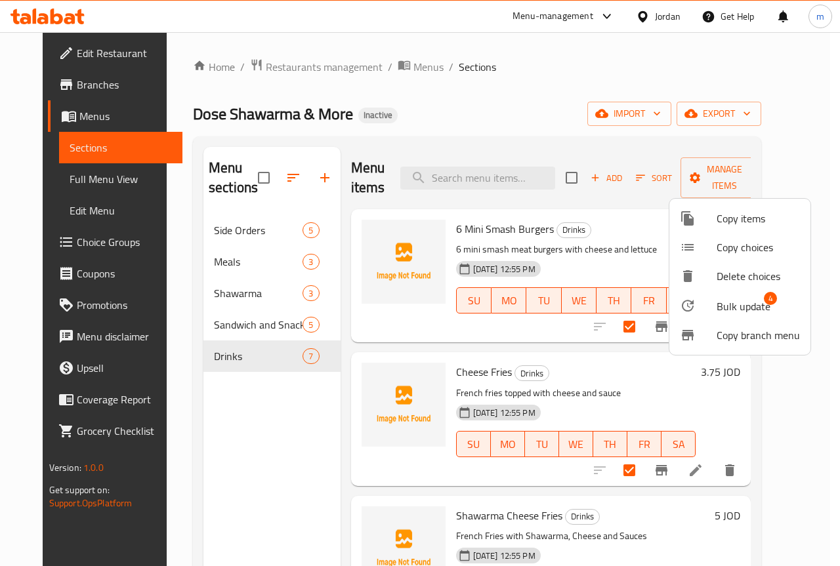
click at [756, 303] on span "Bulk update" at bounding box center [744, 307] width 54 height 16
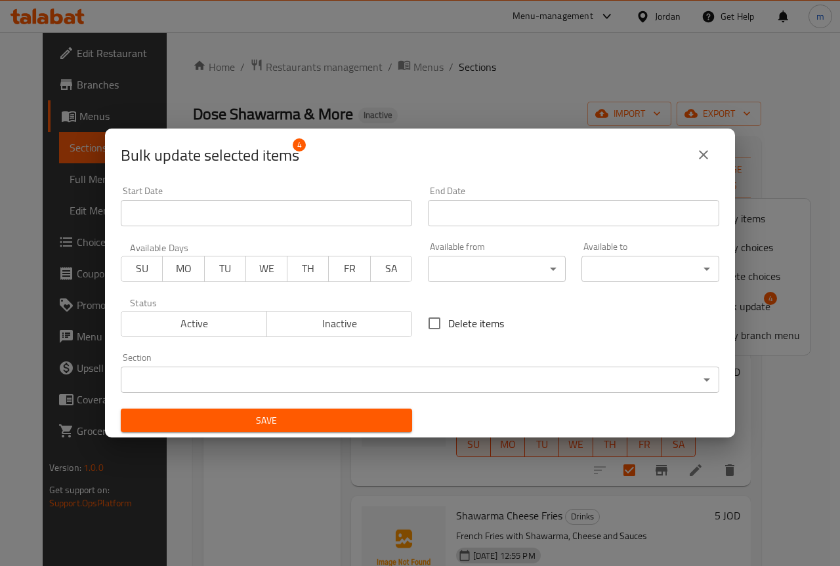
click at [526, 377] on body "​ Menu-management Jordan Get Help m Edit Restaurant Branches Menus Sections Ful…" at bounding box center [420, 299] width 840 height 534
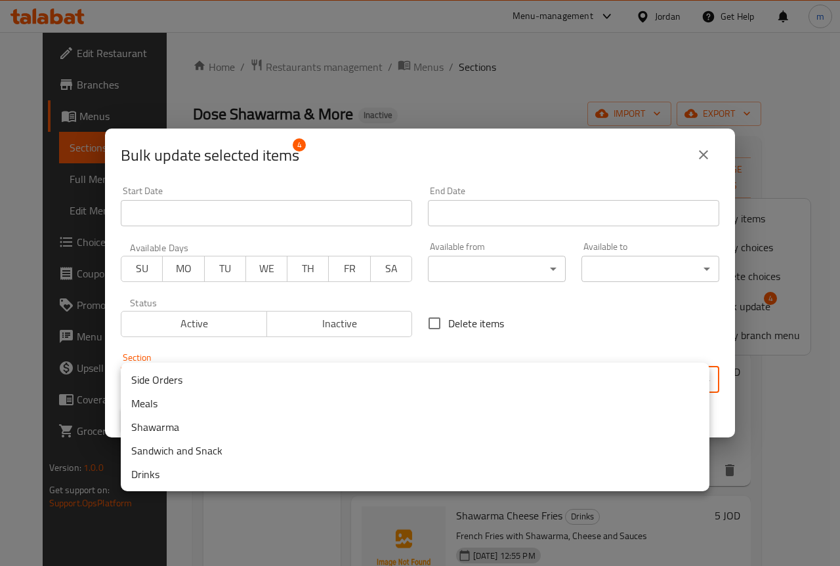
click at [242, 454] on li "Sandwich and Snack" at bounding box center [415, 451] width 589 height 24
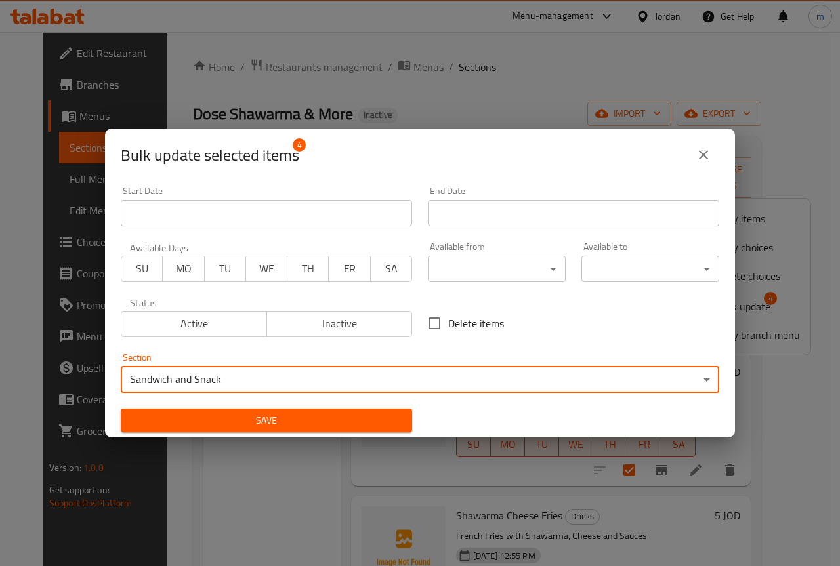
click at [345, 421] on span "Save" at bounding box center [266, 421] width 270 height 16
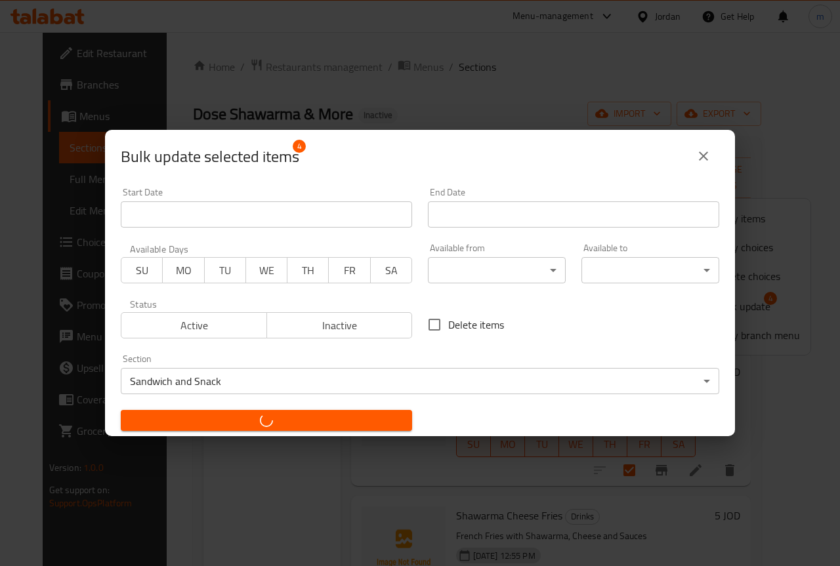
checkbox input "false"
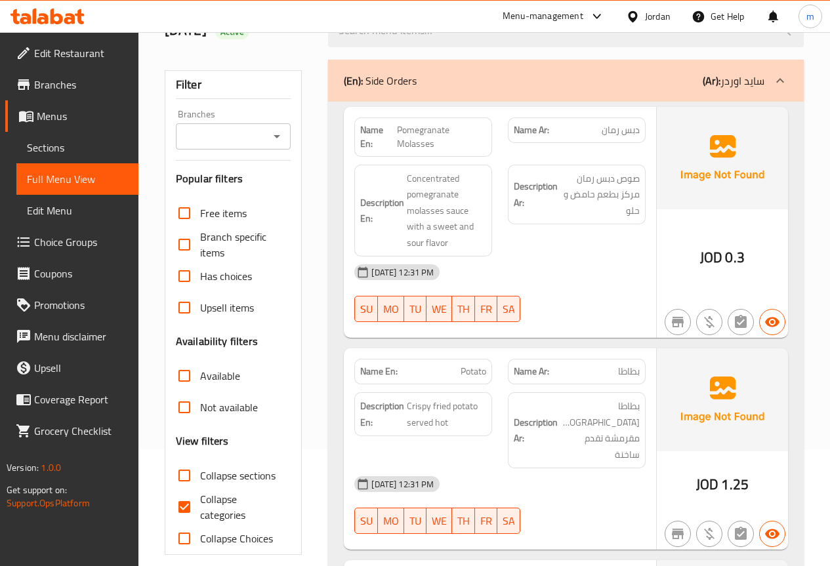
scroll to position [197, 0]
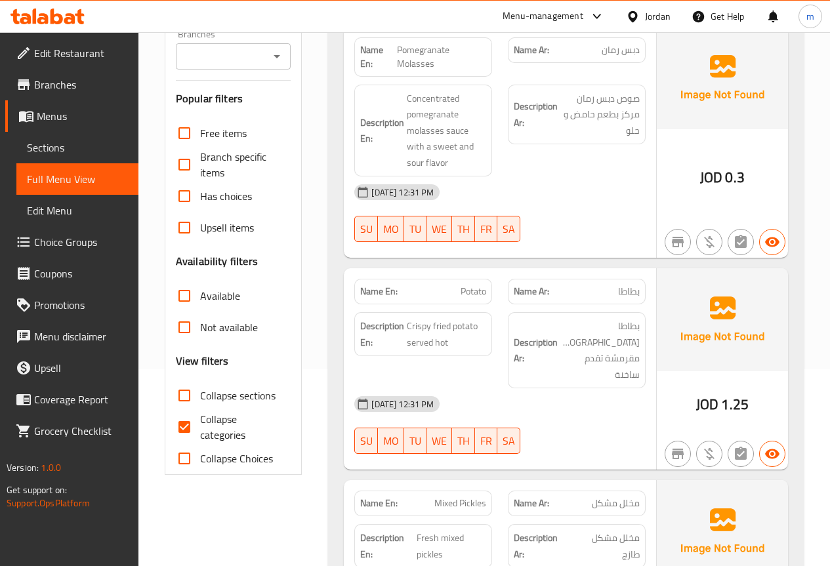
click at [200, 427] on span "Collapse categories" at bounding box center [240, 427] width 81 height 32
click at [200, 427] on input "Collapse categories" at bounding box center [185, 427] width 32 height 32
checkbox input "false"
click at [221, 394] on span "Collapse sections" at bounding box center [237, 396] width 75 height 16
click at [200, 394] on input "Collapse sections" at bounding box center [185, 396] width 32 height 32
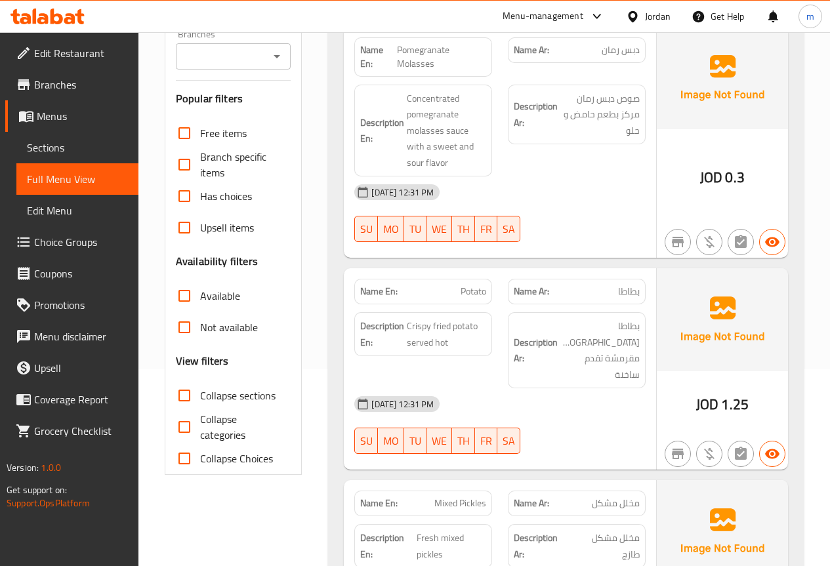
checkbox input "true"
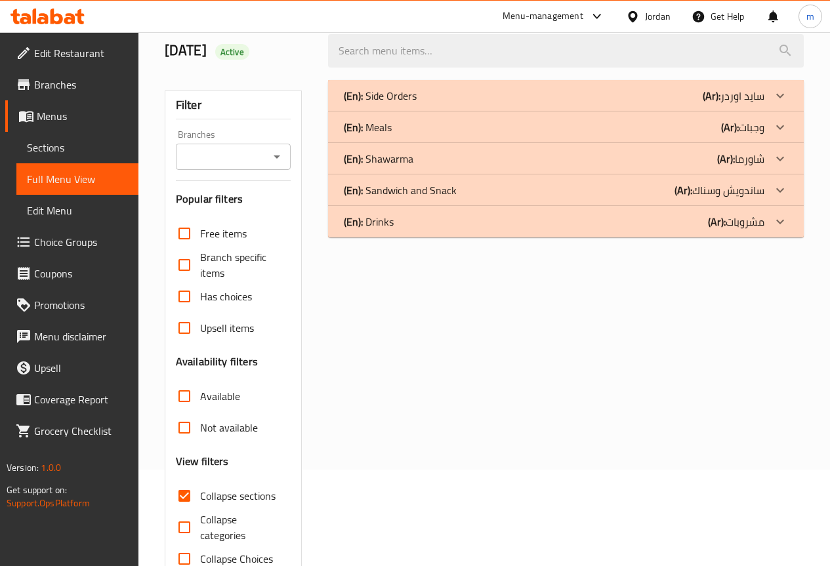
scroll to position [1, 0]
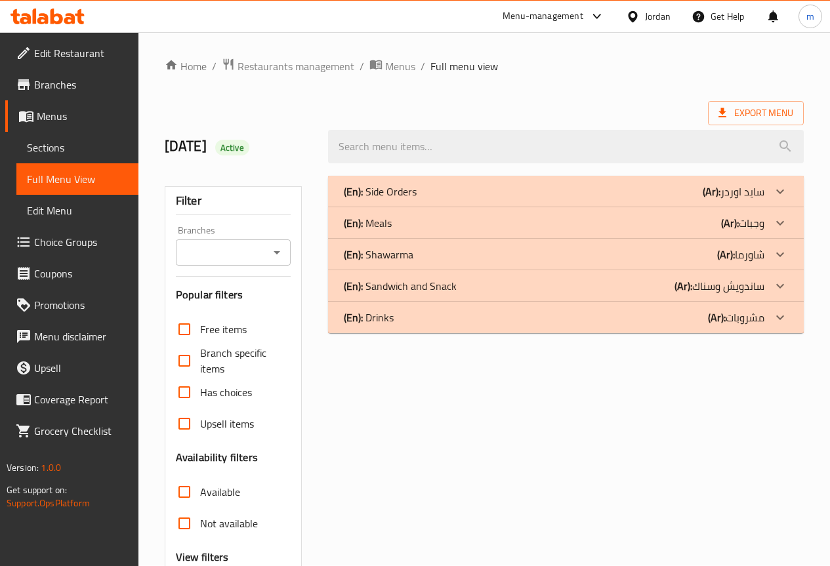
click at [742, 224] on p "(Ar): وجبات" at bounding box center [742, 223] width 43 height 16
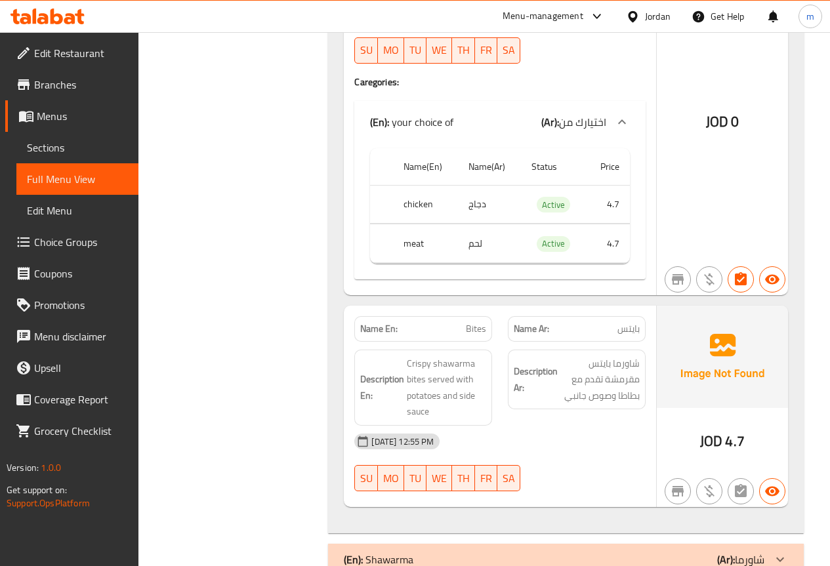
scroll to position [954, 0]
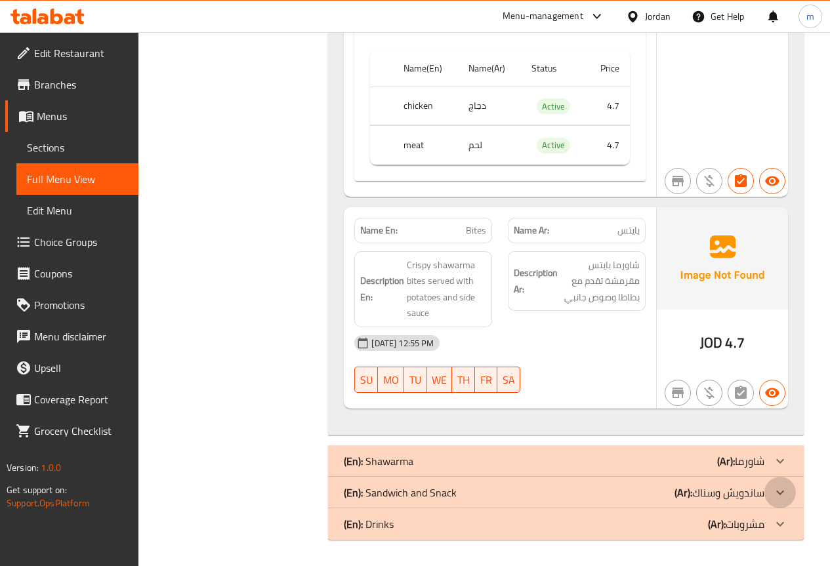
click at [771, 503] on div at bounding box center [781, 493] width 32 height 32
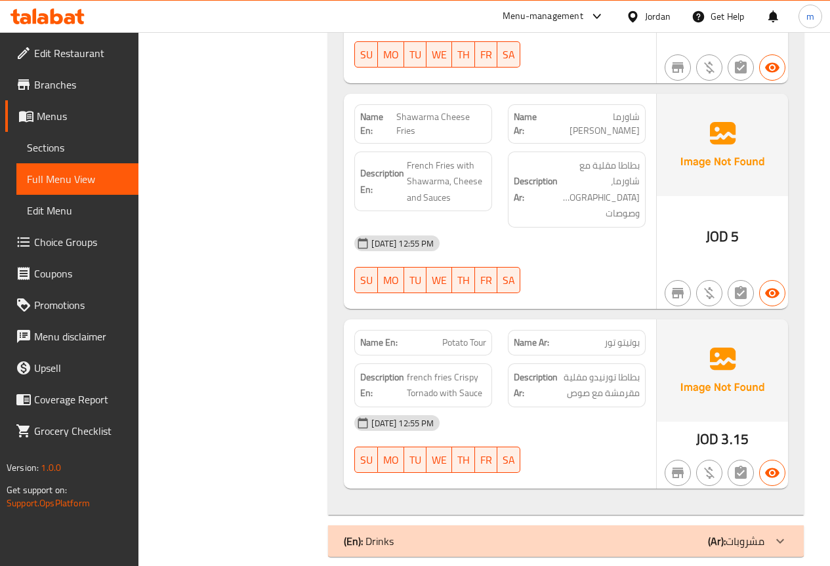
scroll to position [3927, 0]
click at [749, 533] on p "(Ar): مشروبات" at bounding box center [736, 541] width 56 height 16
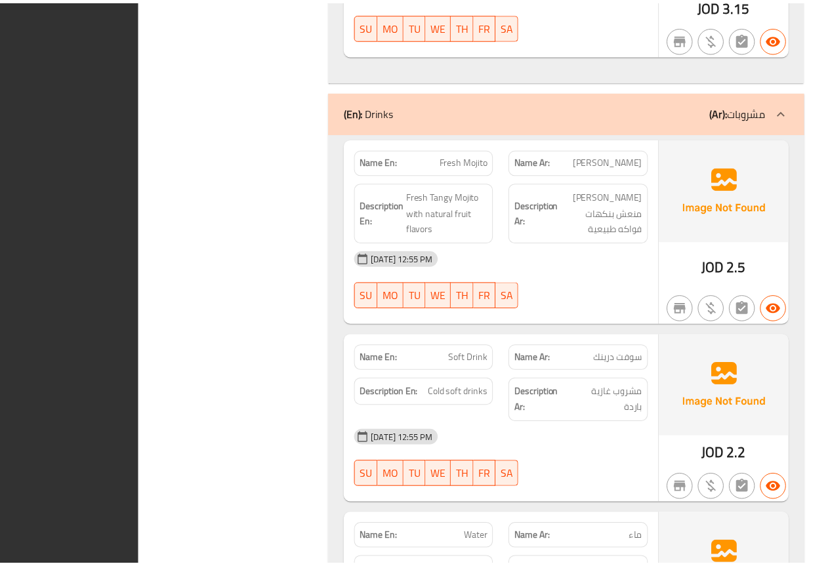
scroll to position [4498, 0]
